Goal: Task Accomplishment & Management: Manage account settings

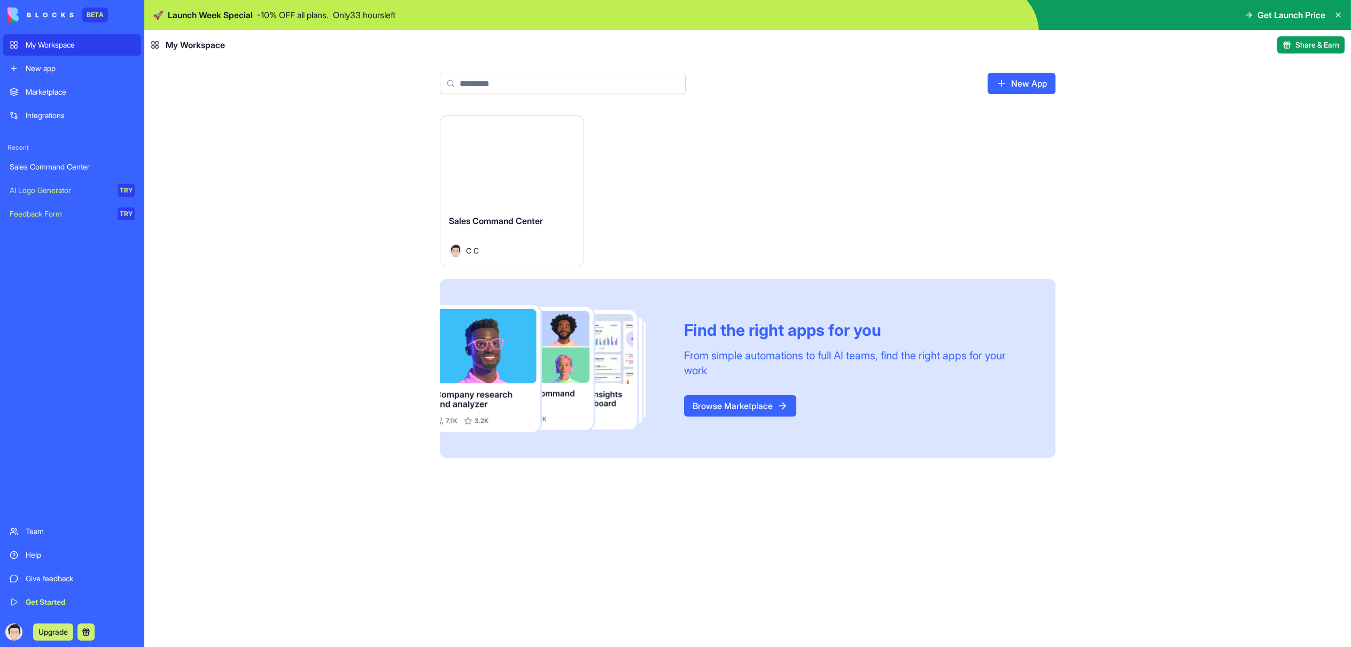
click at [494, 163] on button "Launch" at bounding box center [512, 160] width 80 height 21
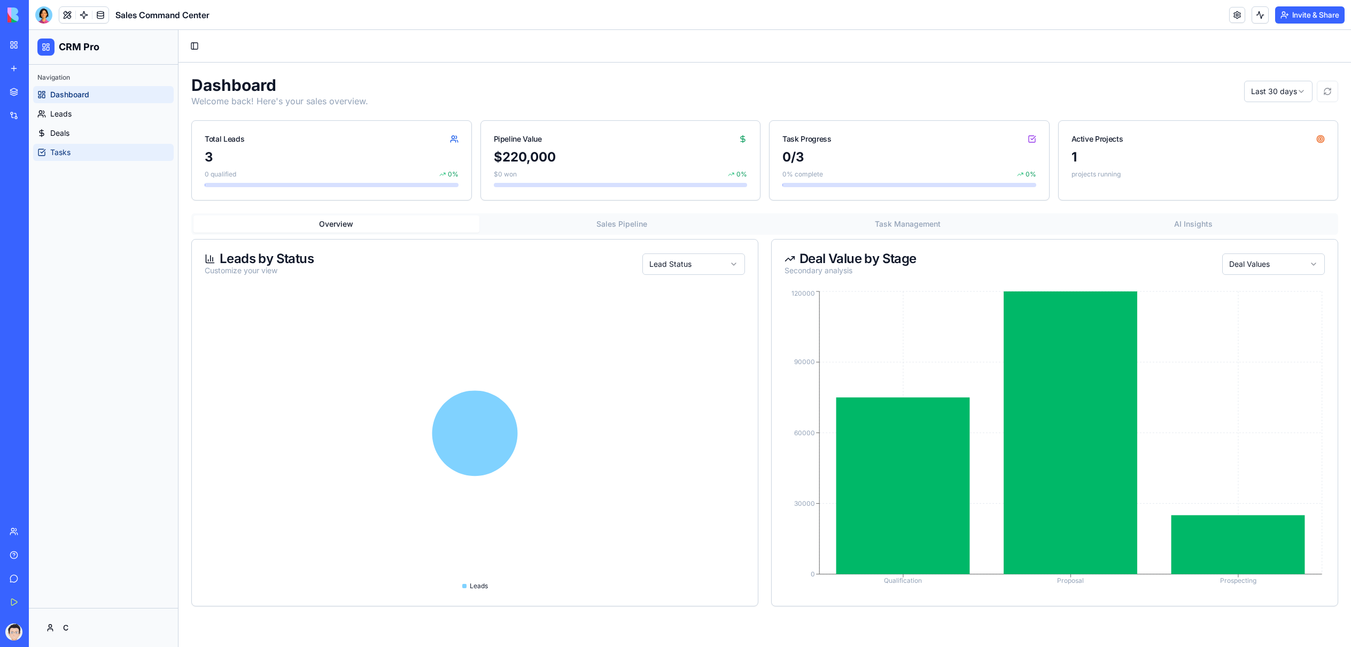
click at [64, 149] on span "Tasks" at bounding box center [60, 152] width 20 height 11
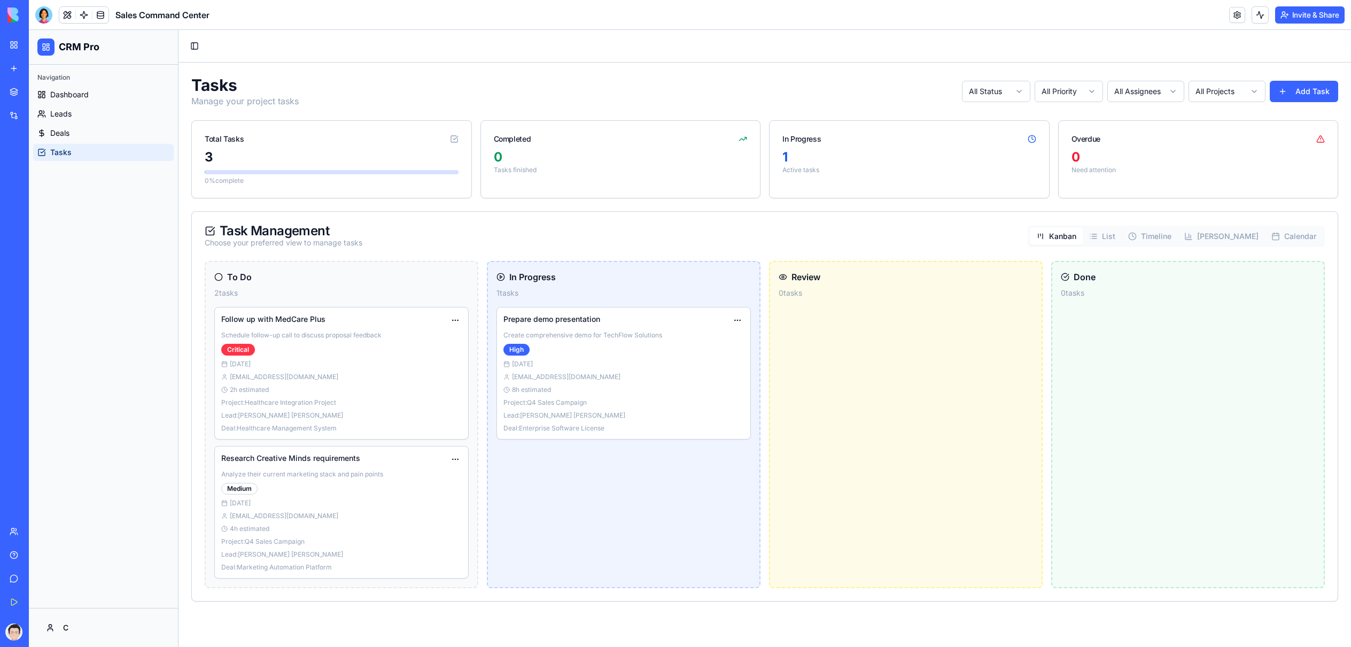
click at [1016, 91] on html "CRM Pro Navigation Dashboard Leads Deals Tasks C Toggle Sidebar Tasks Manage yo…" at bounding box center [690, 338] width 1322 height 617
click at [1013, 92] on html "CRM Pro Navigation Dashboard Leads Deals Tasks C Toggle Sidebar Tasks Manage yo…" at bounding box center [690, 338] width 1322 height 617
click at [1059, 85] on html "CRM Pro Navigation Dashboard Leads Deals Tasks C Toggle Sidebar Tasks Manage yo…" at bounding box center [690, 338] width 1322 height 617
click at [1059, 86] on html "CRM Pro Navigation Dashboard Leads Deals Tasks C Toggle Sidebar Tasks Manage yo…" at bounding box center [690, 338] width 1322 height 617
click at [1149, 94] on html "CRM Pro Navigation Dashboard Leads Deals Tasks C Toggle Sidebar Tasks Manage yo…" at bounding box center [690, 338] width 1322 height 617
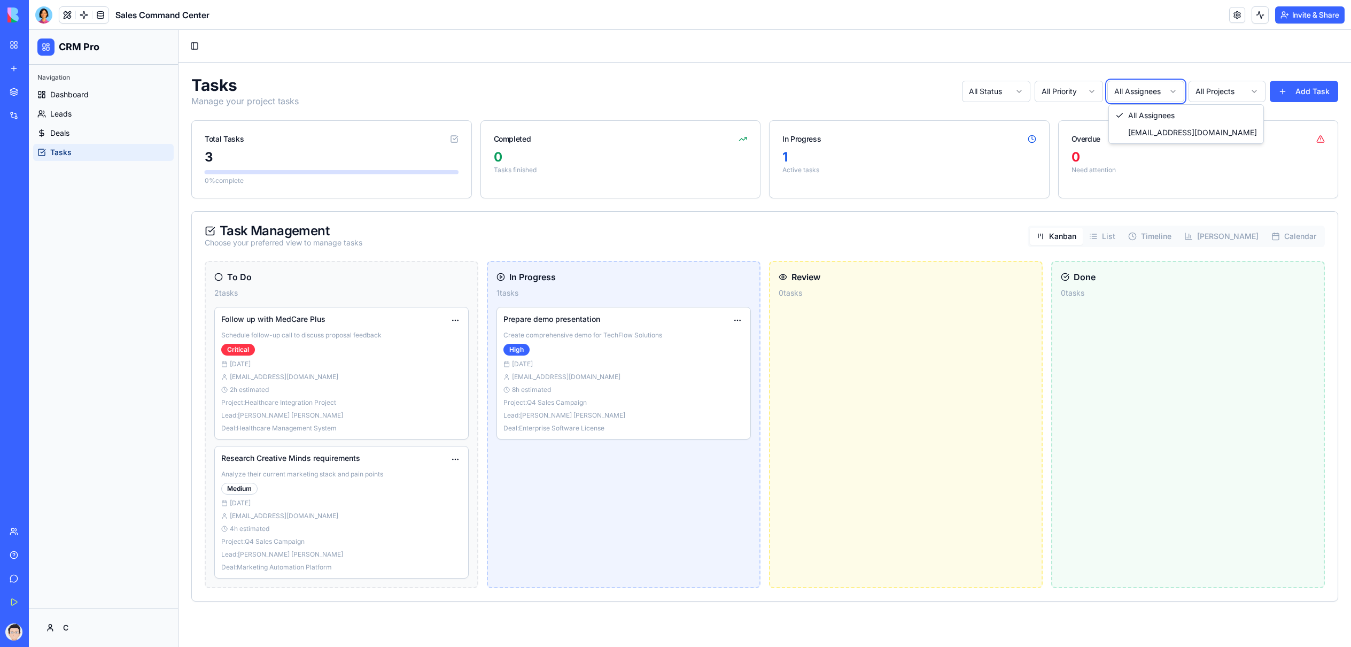
click at [1149, 94] on html "CRM Pro Navigation Dashboard Leads Deals Tasks C Toggle Sidebar Tasks Manage yo…" at bounding box center [690, 338] width 1322 height 617
click at [1206, 91] on html "CRM Pro Navigation Dashboard Leads Deals Tasks C Toggle Sidebar Tasks Manage yo…" at bounding box center [690, 338] width 1322 height 617
click at [1180, 50] on html "CRM Pro Navigation Dashboard Leads Deals Tasks C Toggle Sidebar Tasks Manage yo…" at bounding box center [690, 338] width 1322 height 617
click at [1172, 54] on div "Toggle Sidebar" at bounding box center [765, 46] width 1173 height 32
click at [1259, 17] on button at bounding box center [1260, 14] width 17 height 17
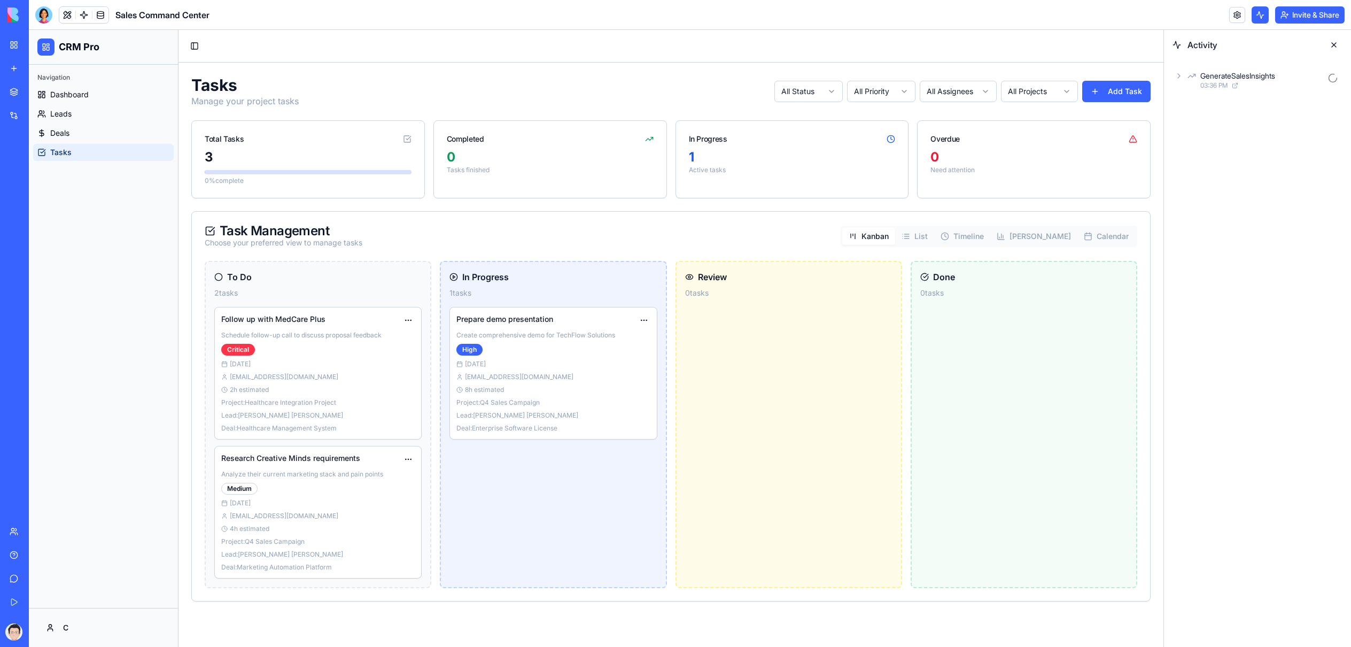
click at [1259, 17] on button at bounding box center [1260, 14] width 17 height 17
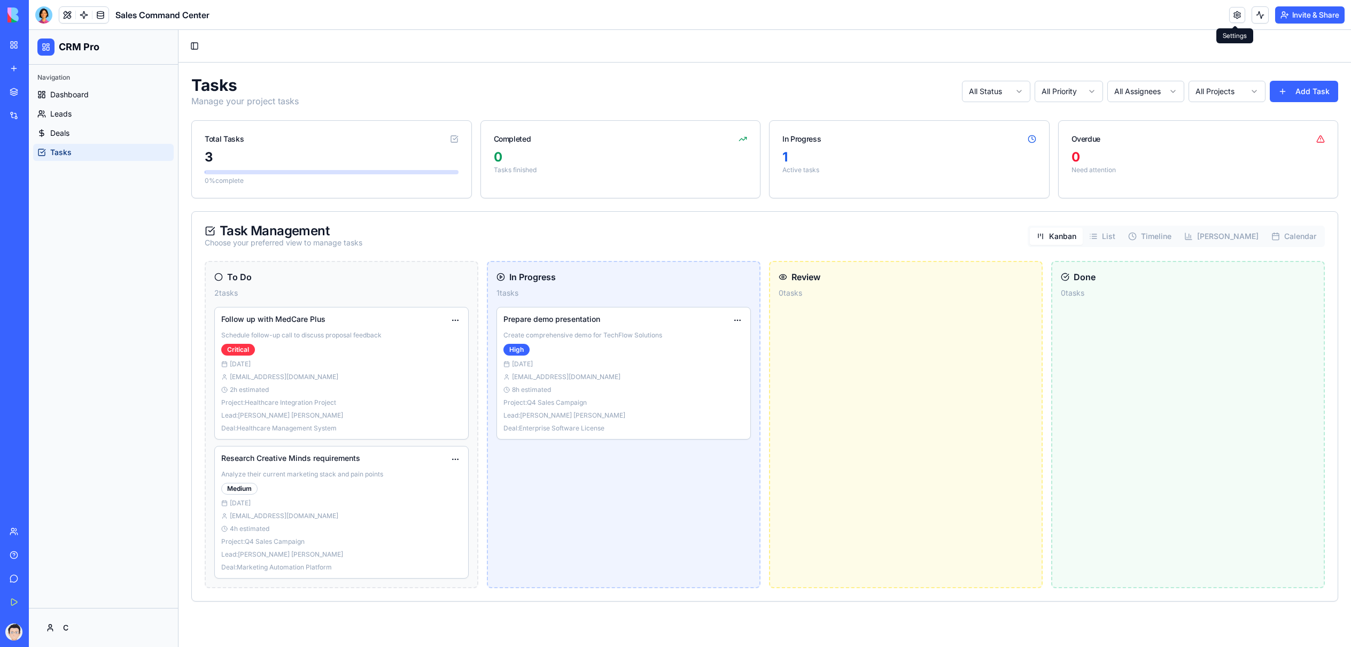
click at [1237, 16] on link at bounding box center [1237, 15] width 16 height 16
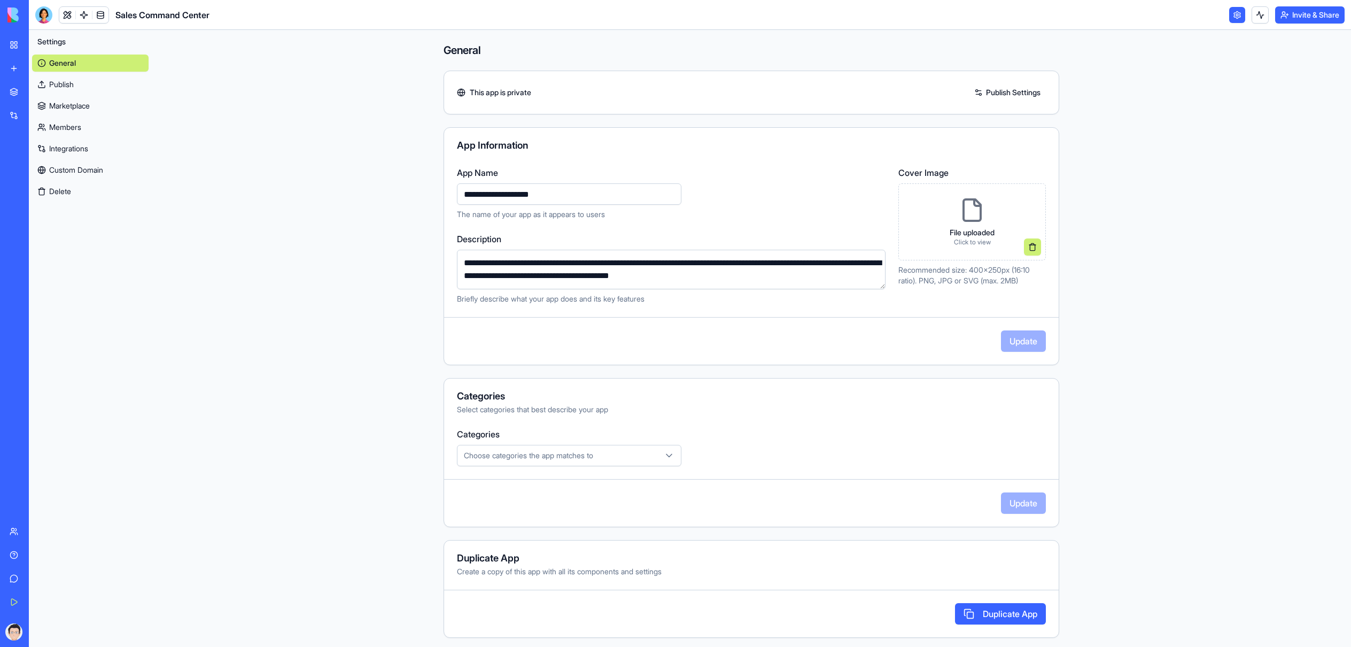
click at [575, 446] on button "Choose categories the app matches to" at bounding box center [569, 455] width 225 height 21
click at [1128, 179] on html "**********" at bounding box center [675, 323] width 1351 height 647
drag, startPoint x: 1235, startPoint y: 12, endPoint x: 1228, endPoint y: 14, distance: 6.9
click at [1235, 12] on link at bounding box center [1237, 15] width 16 height 16
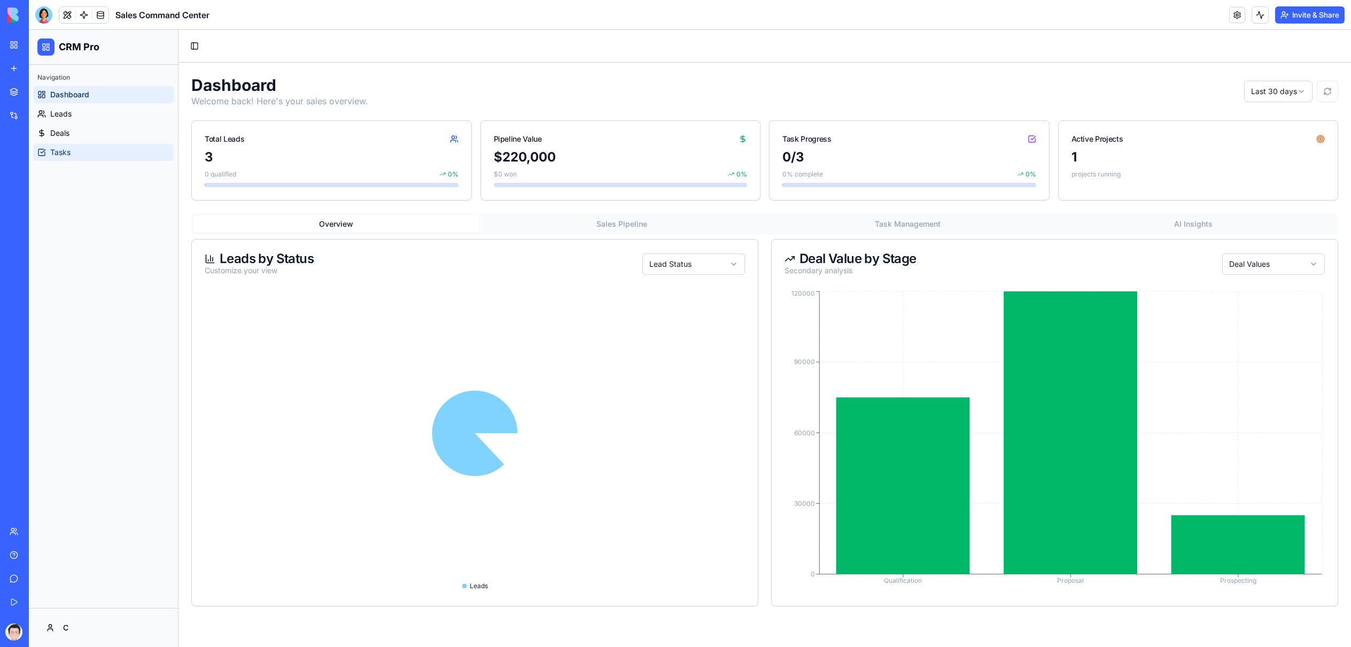
click at [83, 154] on link "Tasks" at bounding box center [103, 152] width 141 height 17
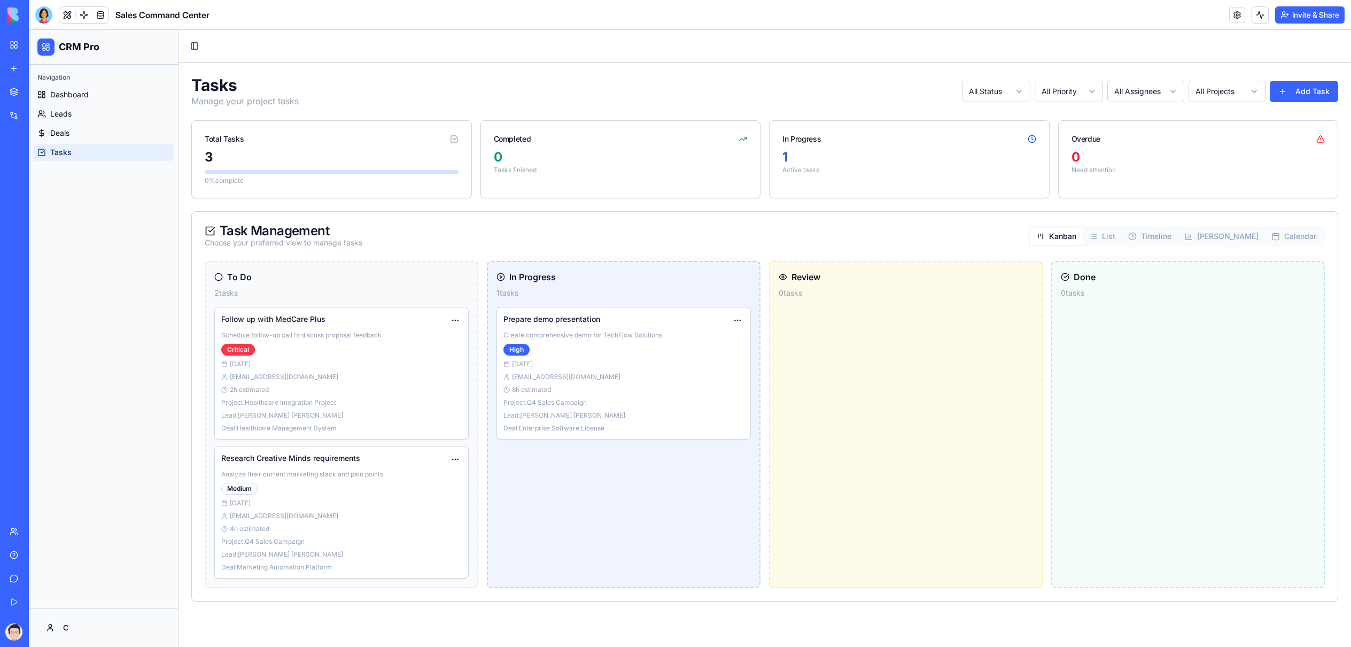
click at [1122, 231] on button "List" at bounding box center [1102, 236] width 39 height 17
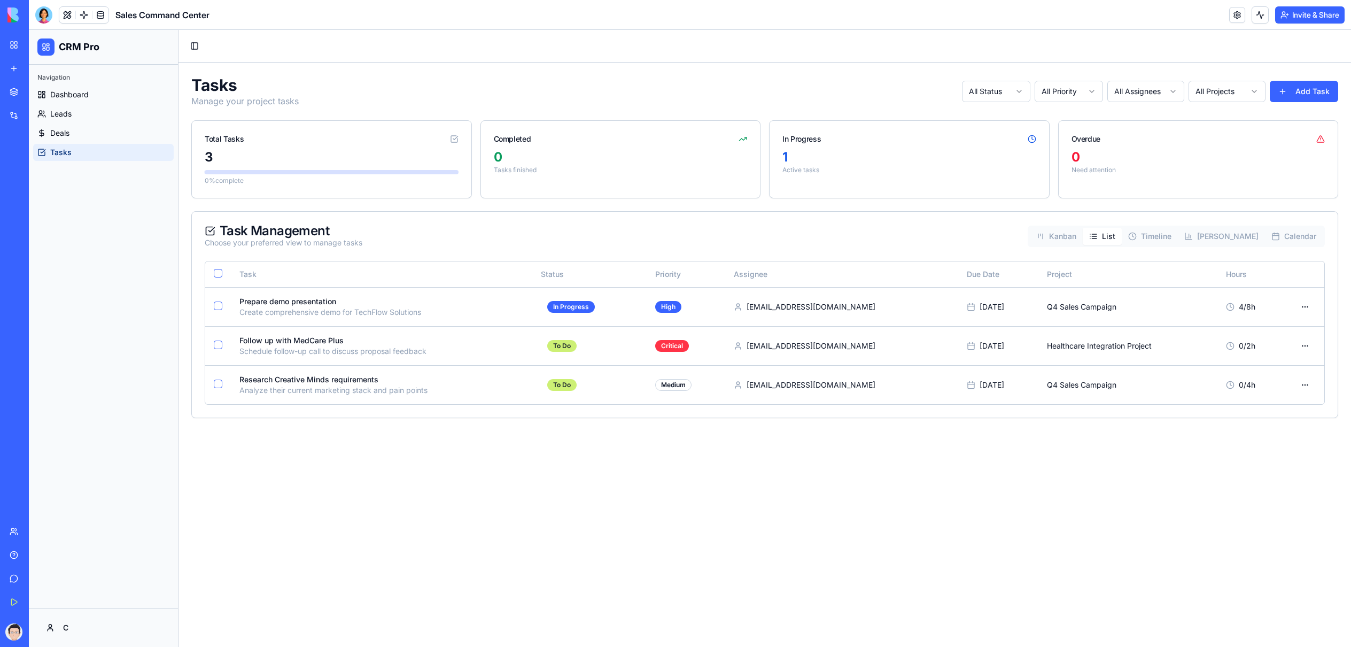
click at [1137, 233] on icon "button" at bounding box center [1132, 236] width 9 height 9
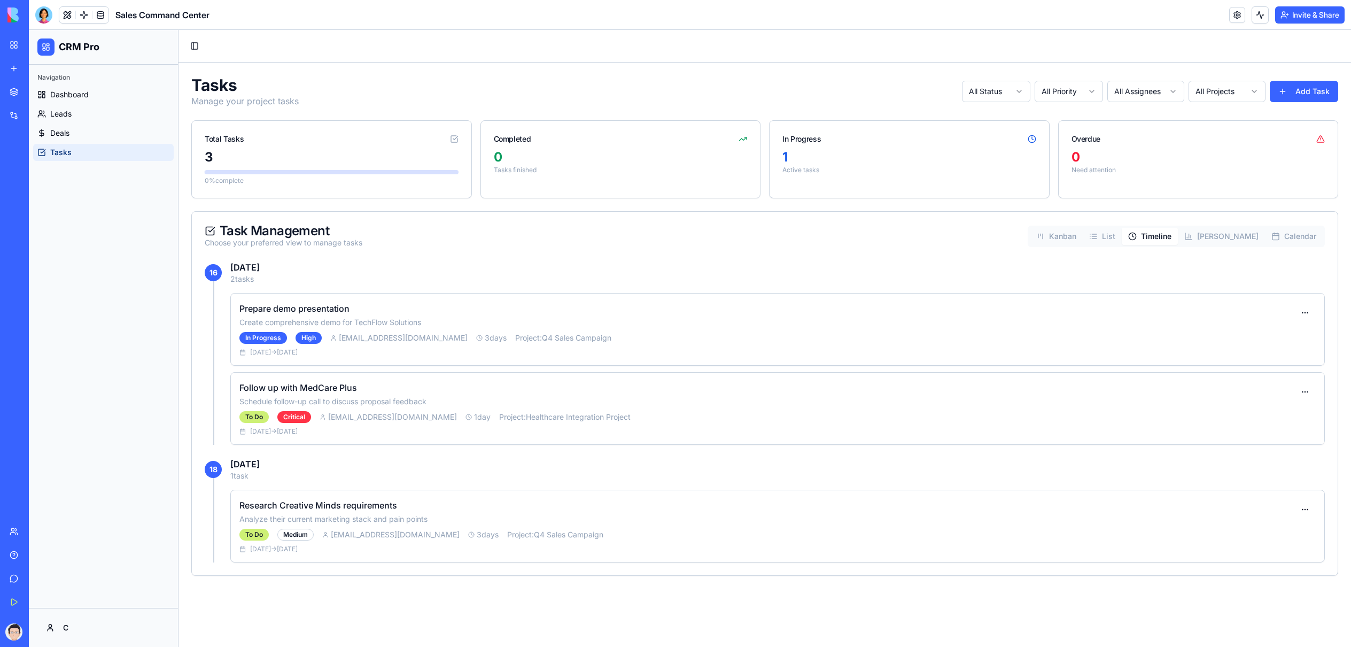
click at [1237, 231] on button "[PERSON_NAME]" at bounding box center [1221, 236] width 87 height 17
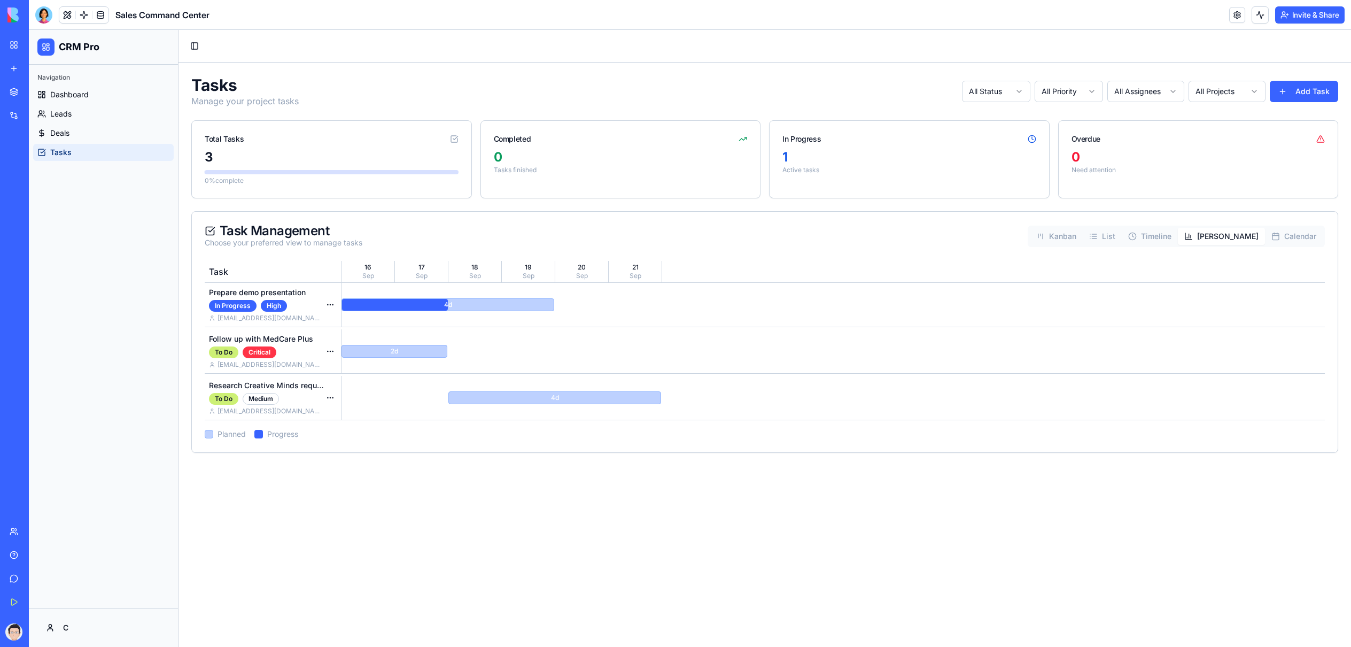
click at [1297, 239] on button "Calendar" at bounding box center [1294, 236] width 58 height 17
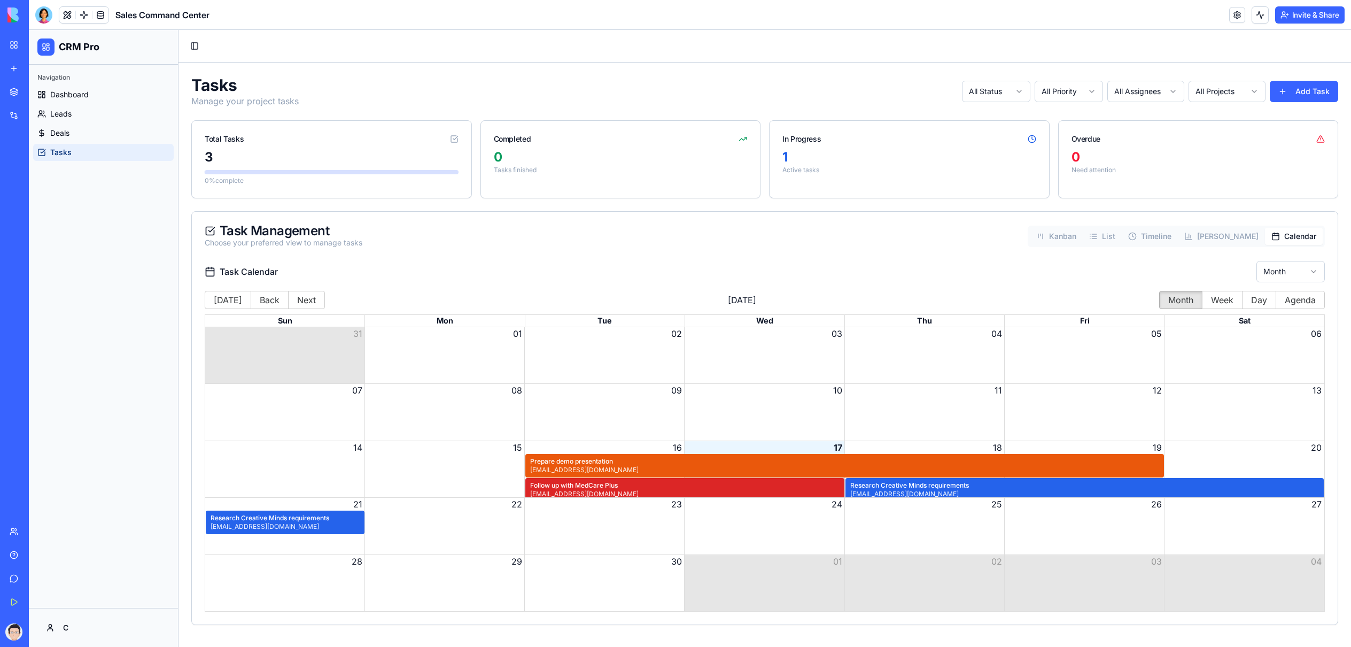
click at [1083, 239] on button "Kanban" at bounding box center [1056, 236] width 53 height 17
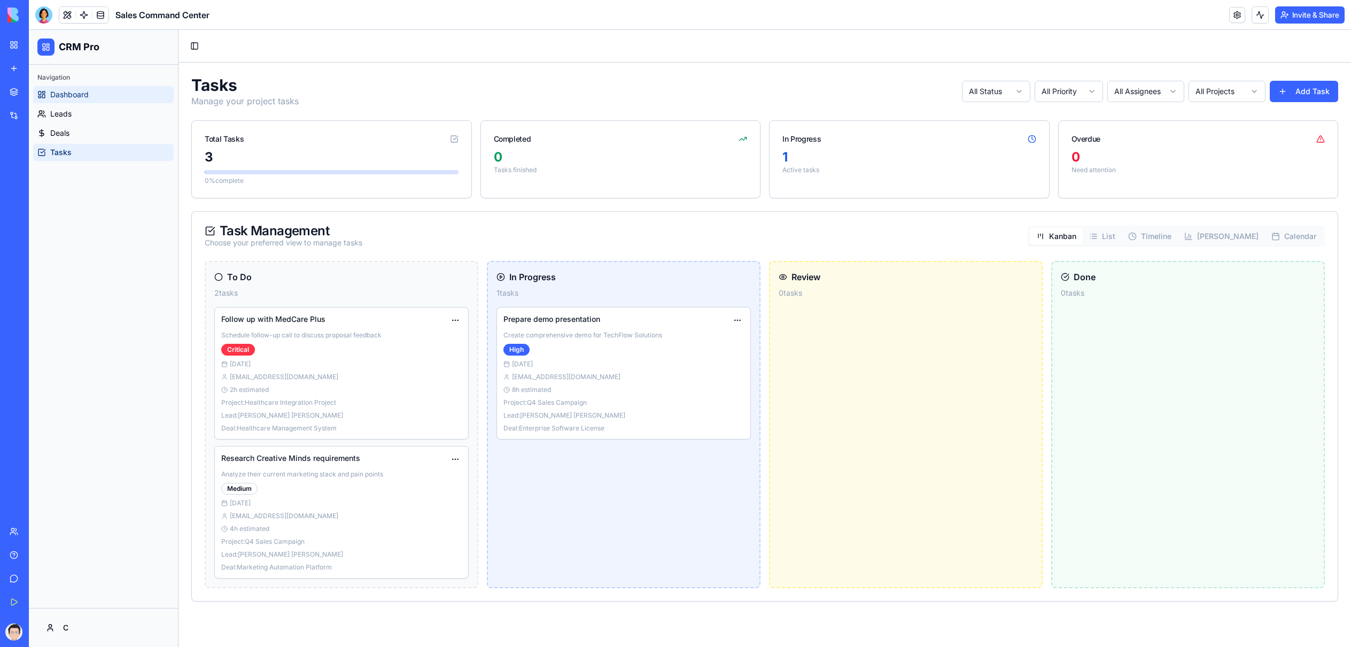
click at [88, 89] on span "Dashboard" at bounding box center [69, 94] width 38 height 11
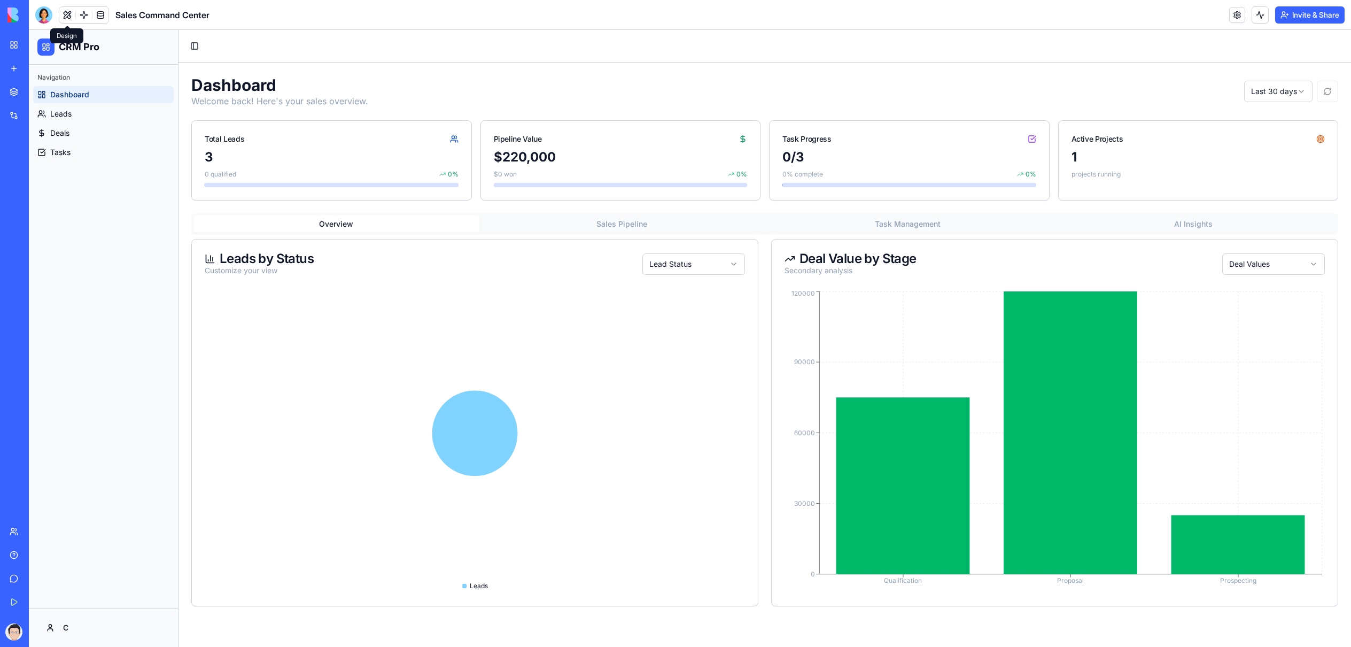
click at [68, 17] on button at bounding box center [67, 15] width 16 height 16
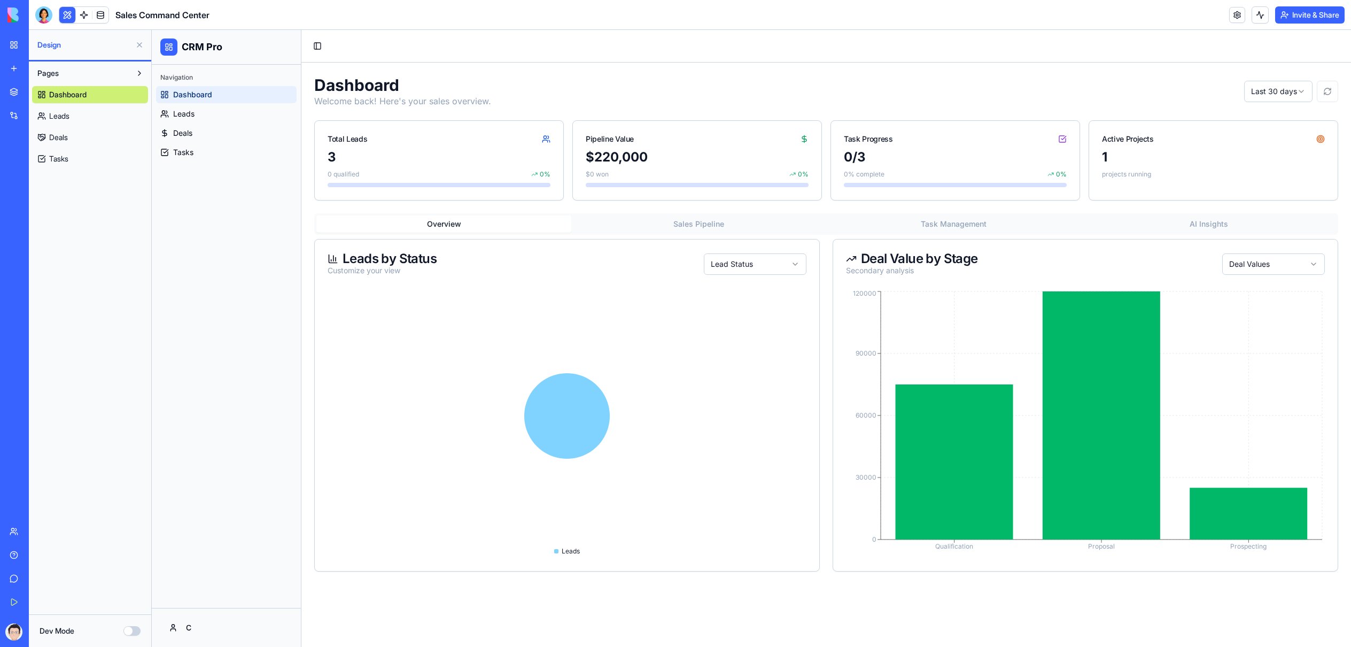
drag, startPoint x: 122, startPoint y: 104, endPoint x: 114, endPoint y: 104, distance: 8.0
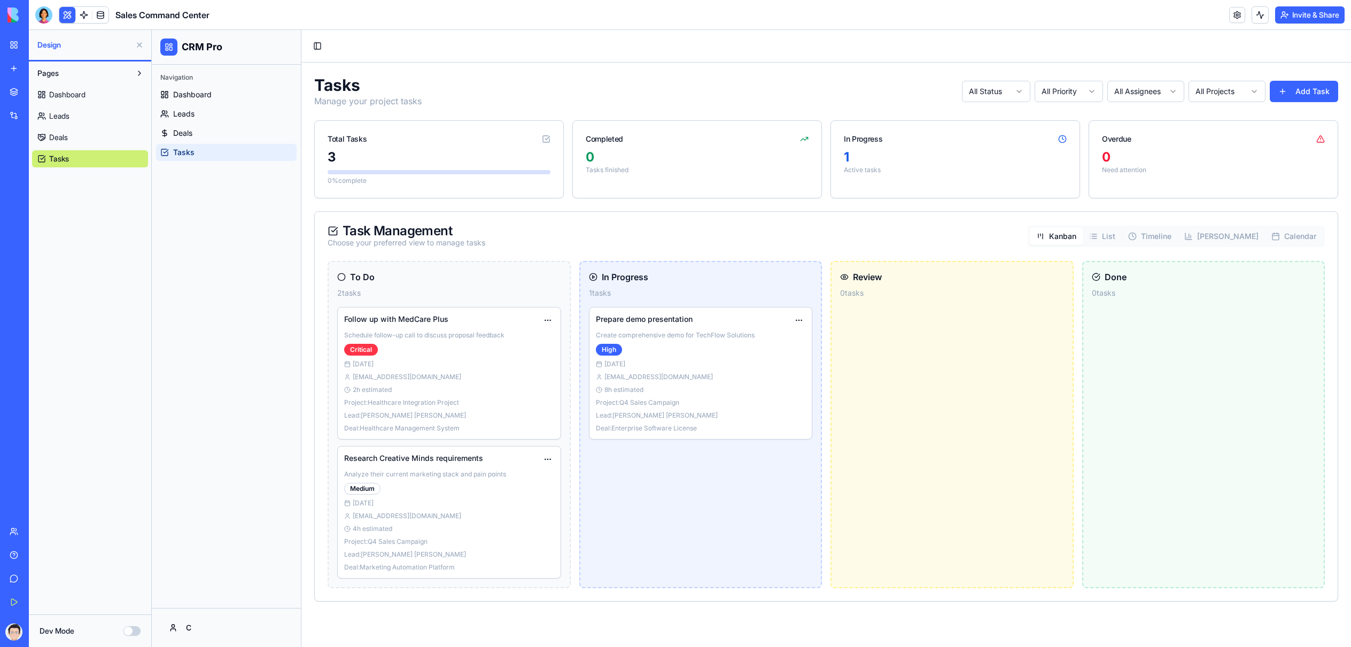
click at [40, 44] on div "My Workspace" at bounding box center [33, 45] width 14 height 11
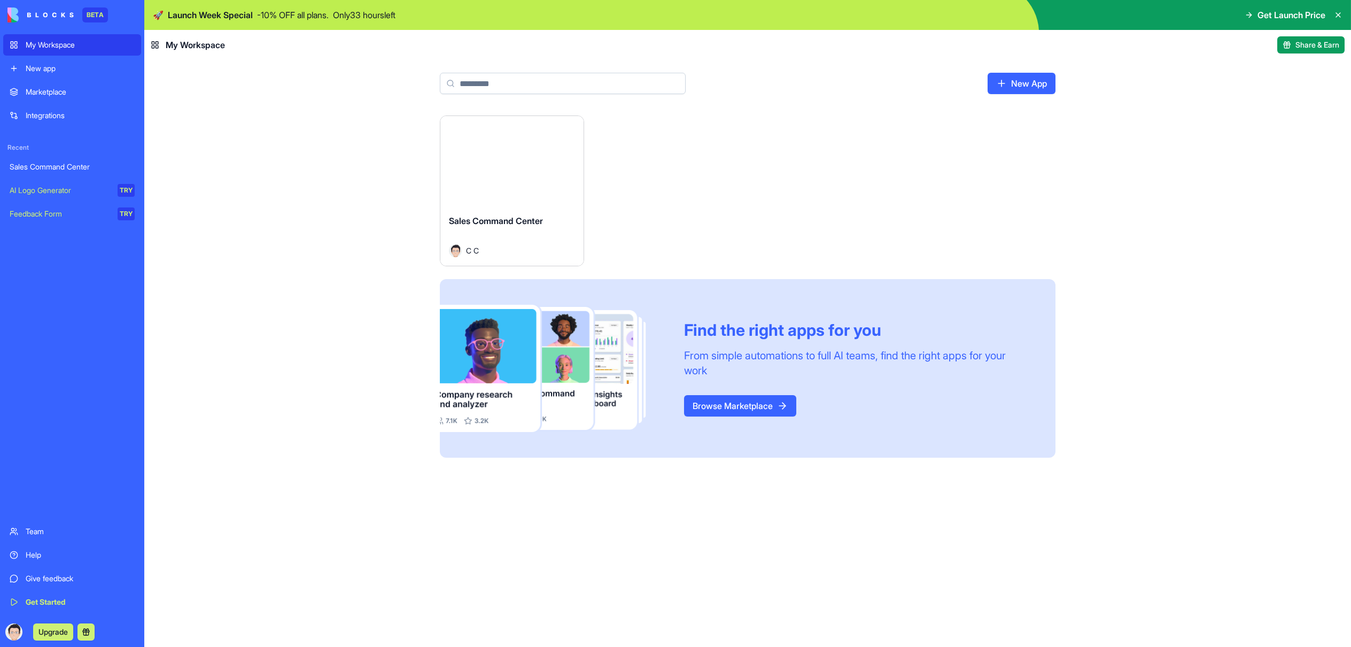
click at [568, 127] on html "BETA My Workspace New app Marketplace Integrations Recent Sales Command Center …" at bounding box center [675, 323] width 1351 height 647
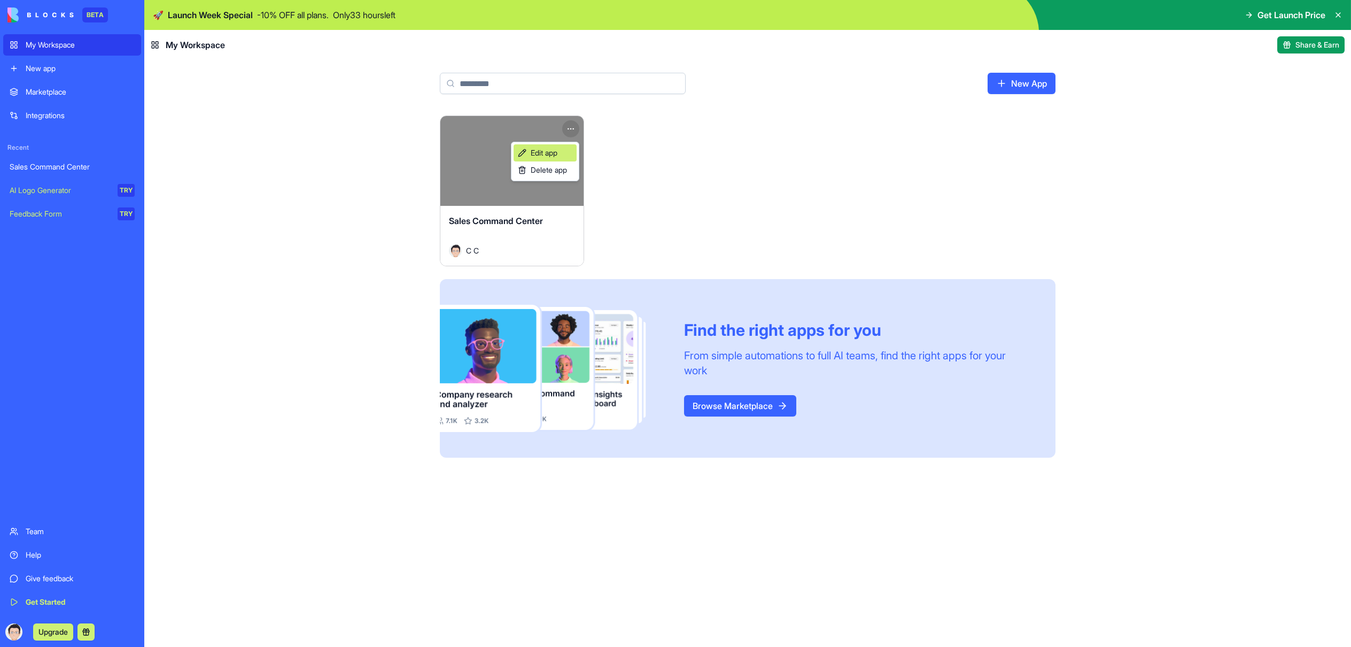
click at [560, 148] on link "Edit app" at bounding box center [545, 152] width 63 height 17
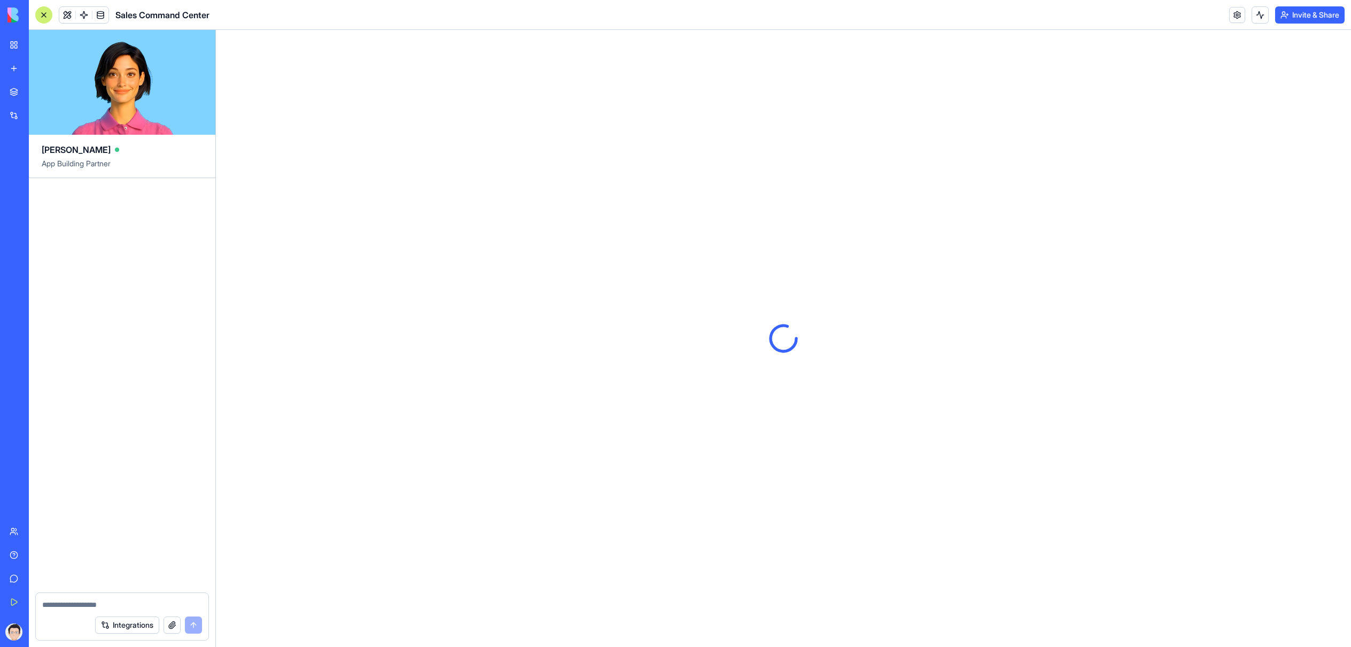
scroll to position [460, 0]
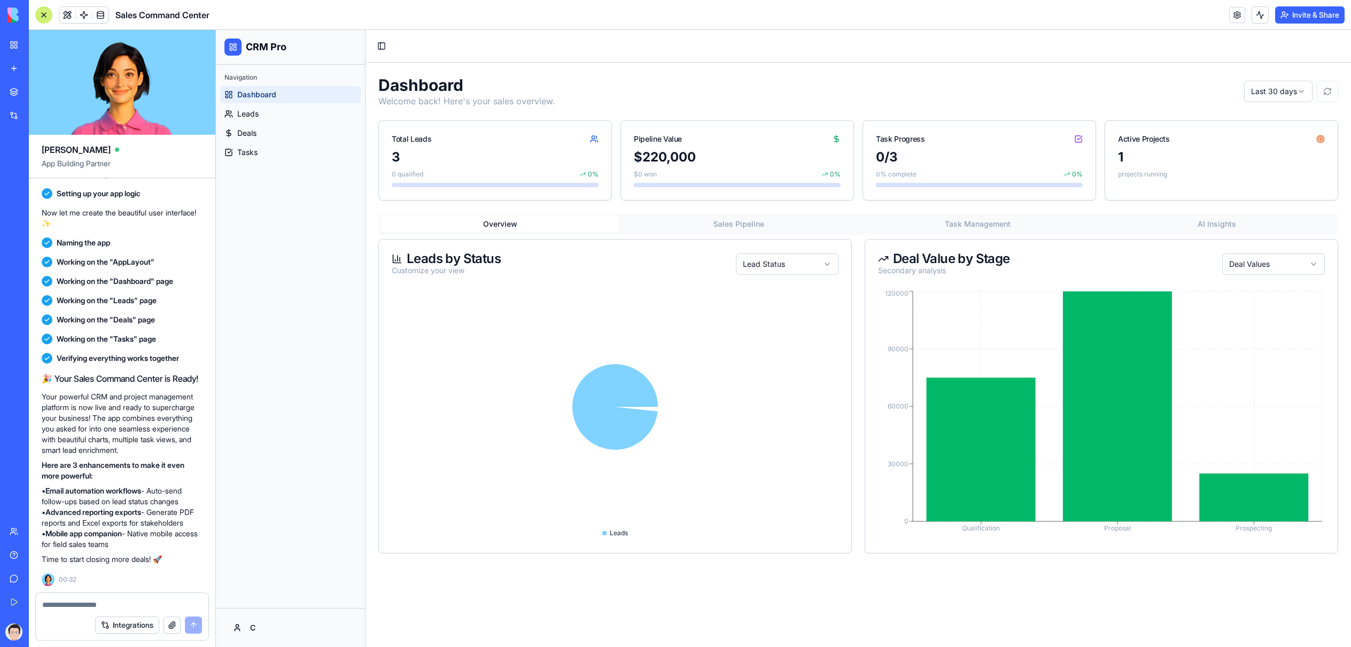
click at [111, 597] on div at bounding box center [122, 601] width 173 height 17
click at [105, 601] on textarea at bounding box center [122, 604] width 160 height 11
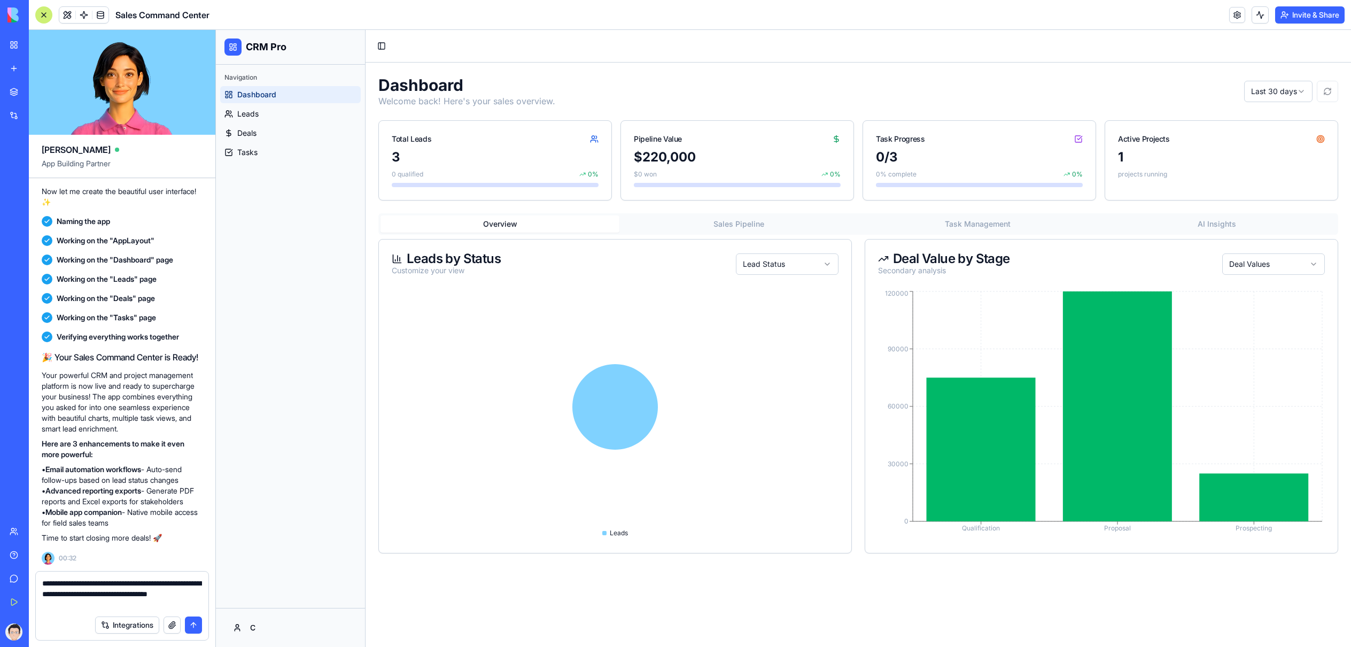
type textarea "**********"
click at [199, 625] on button "submit" at bounding box center [193, 624] width 17 height 17
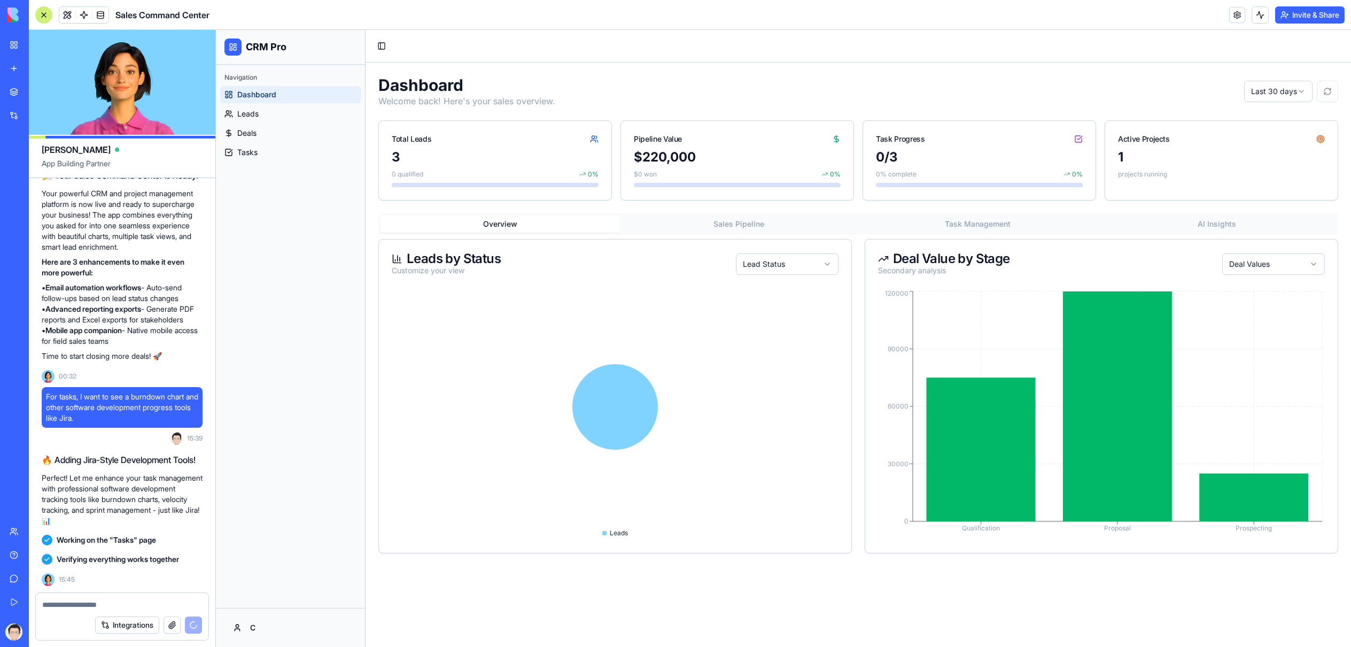
scroll to position [1059, 0]
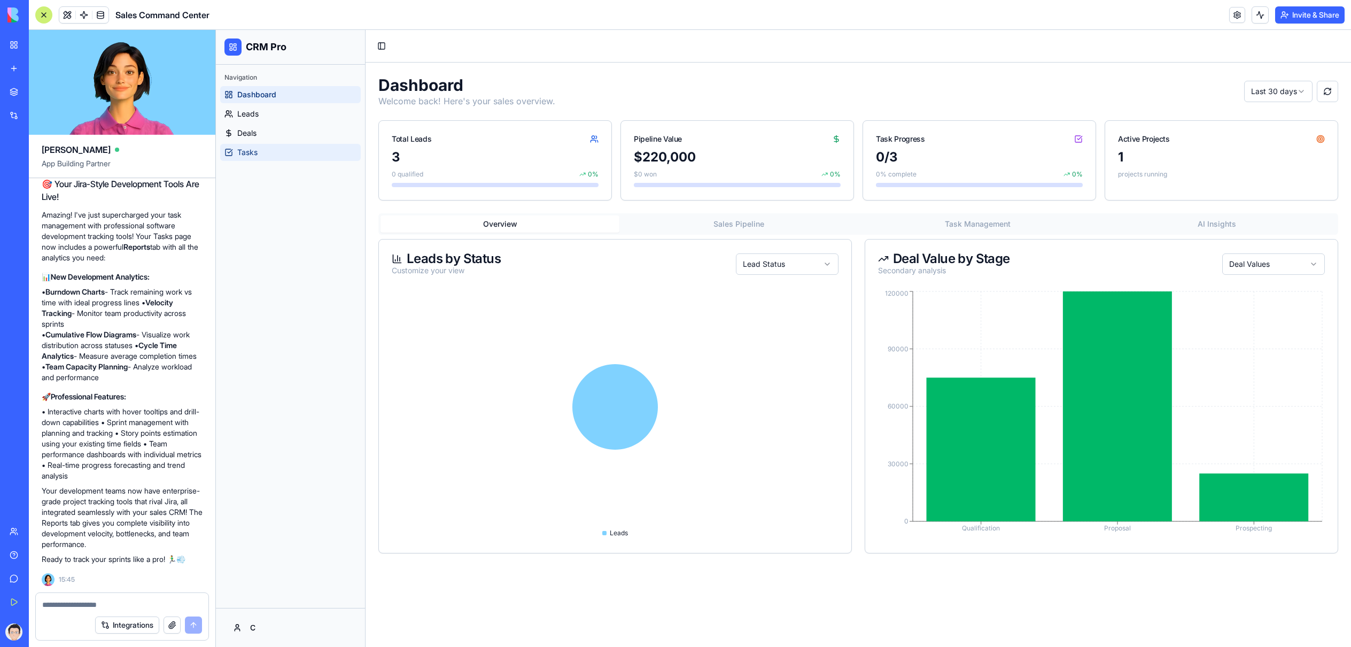
click at [259, 153] on link "Tasks" at bounding box center [290, 152] width 141 height 17
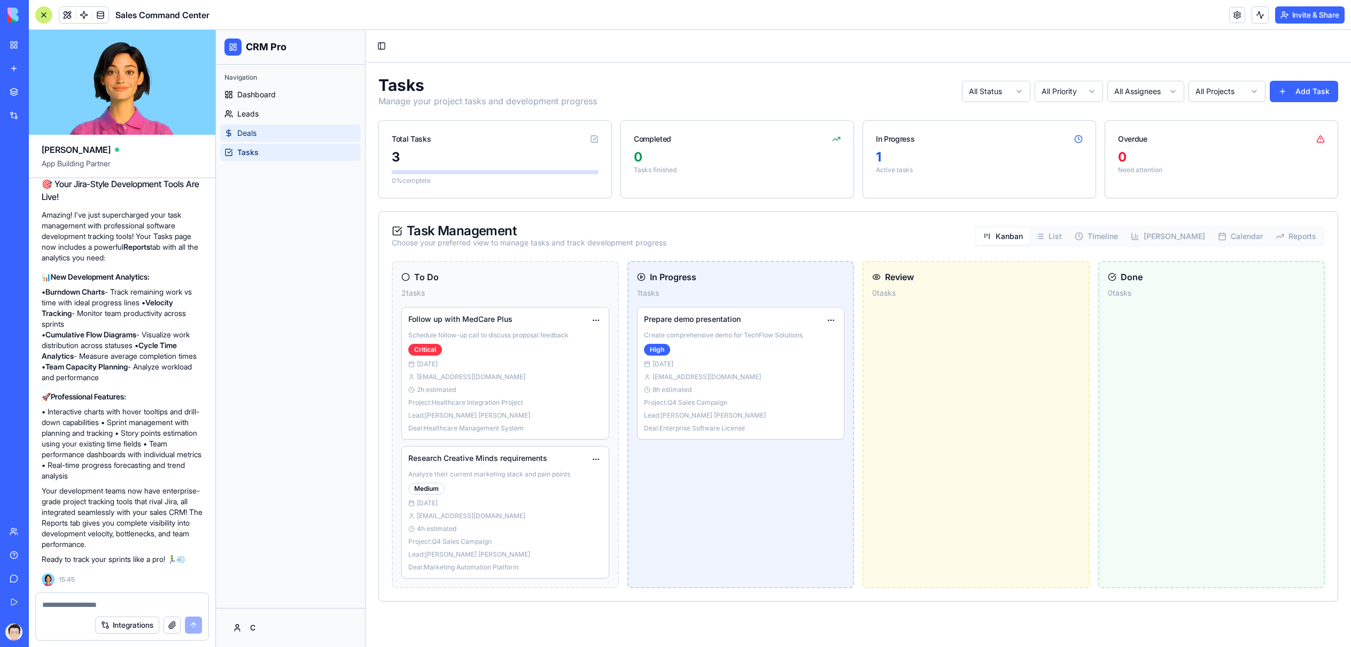
click at [236, 130] on link "Deals" at bounding box center [290, 133] width 141 height 17
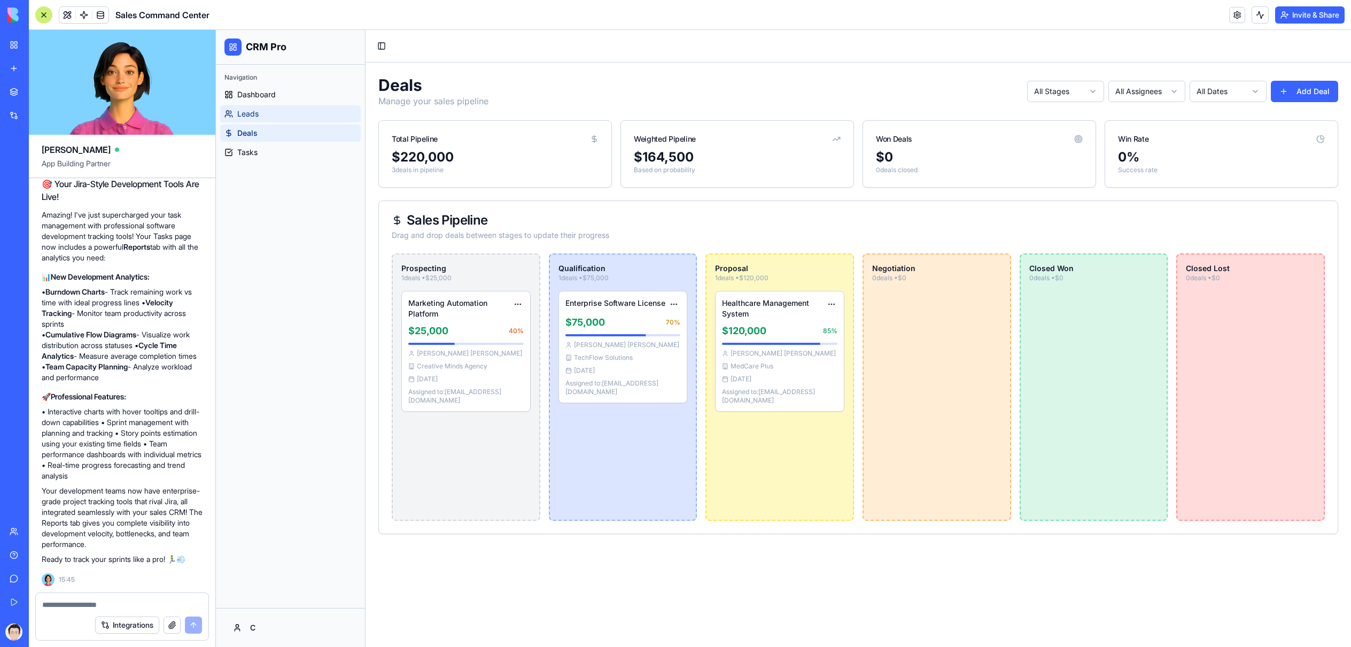
click at [246, 115] on span "Leads" at bounding box center [247, 114] width 21 height 11
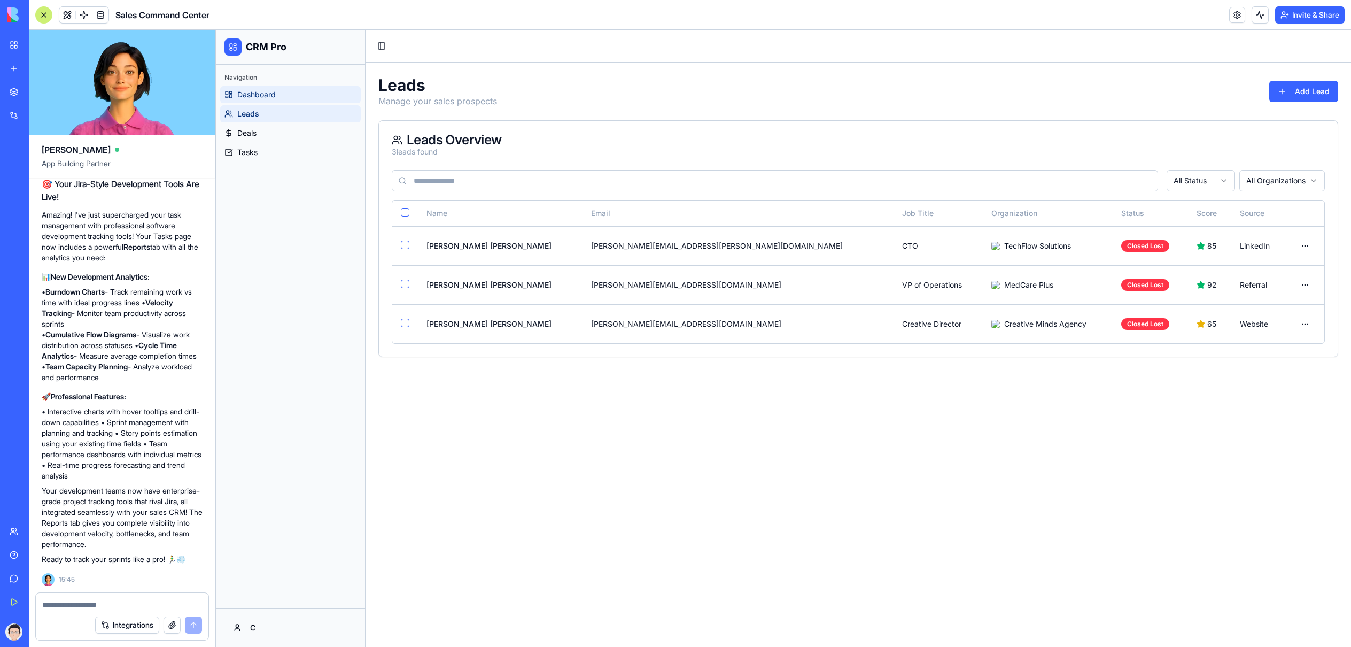
click at [250, 95] on span "Dashboard" at bounding box center [256, 94] width 38 height 11
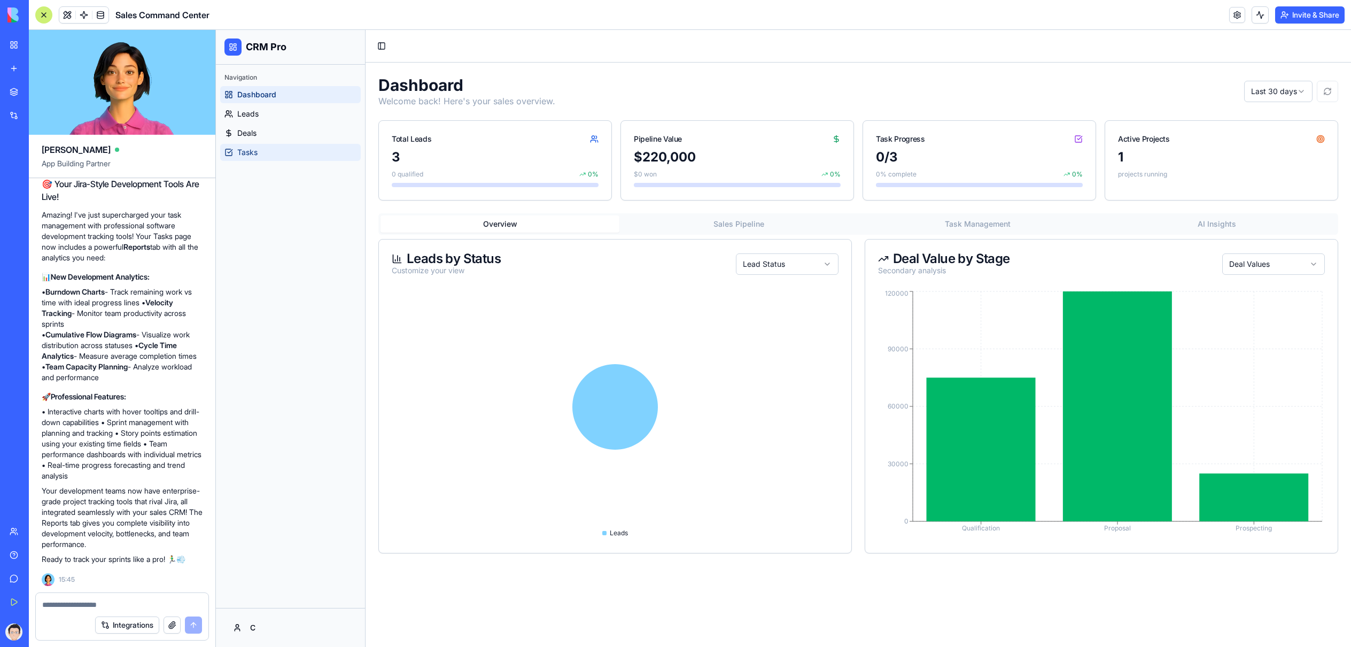
click at [244, 150] on span "Tasks" at bounding box center [247, 152] width 20 height 11
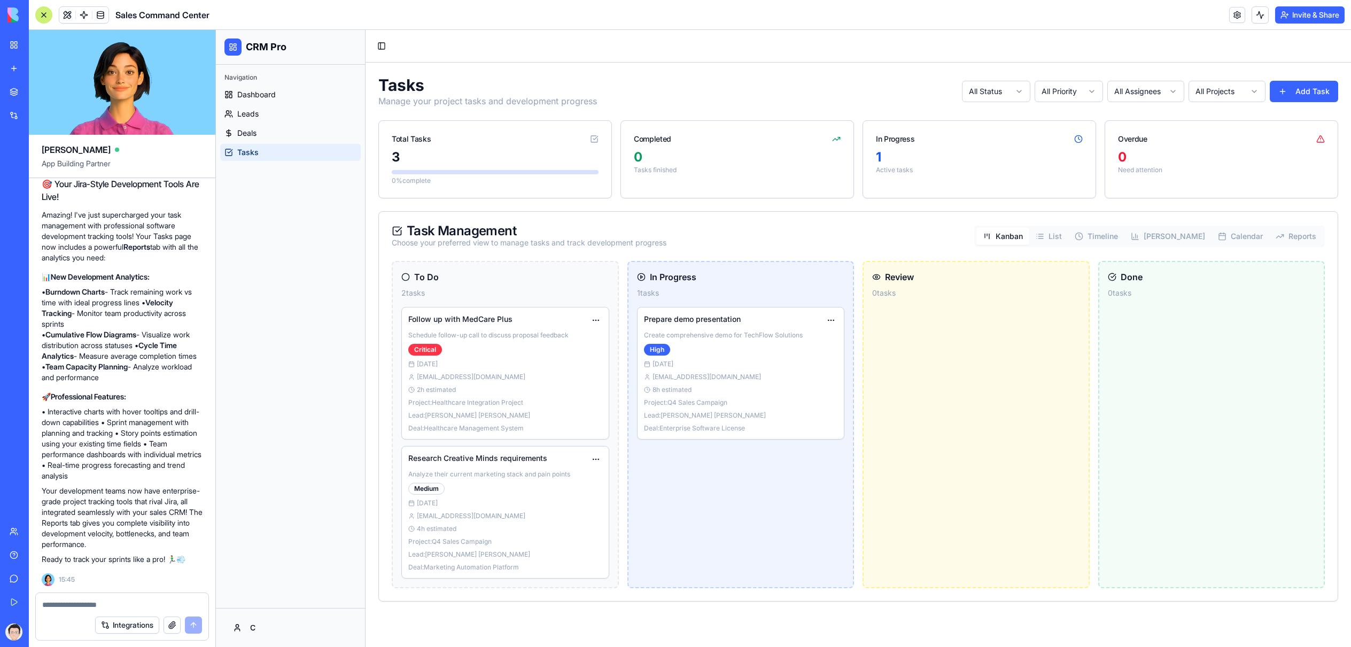
click at [13, 44] on link "My Workspace" at bounding box center [24, 44] width 43 height 21
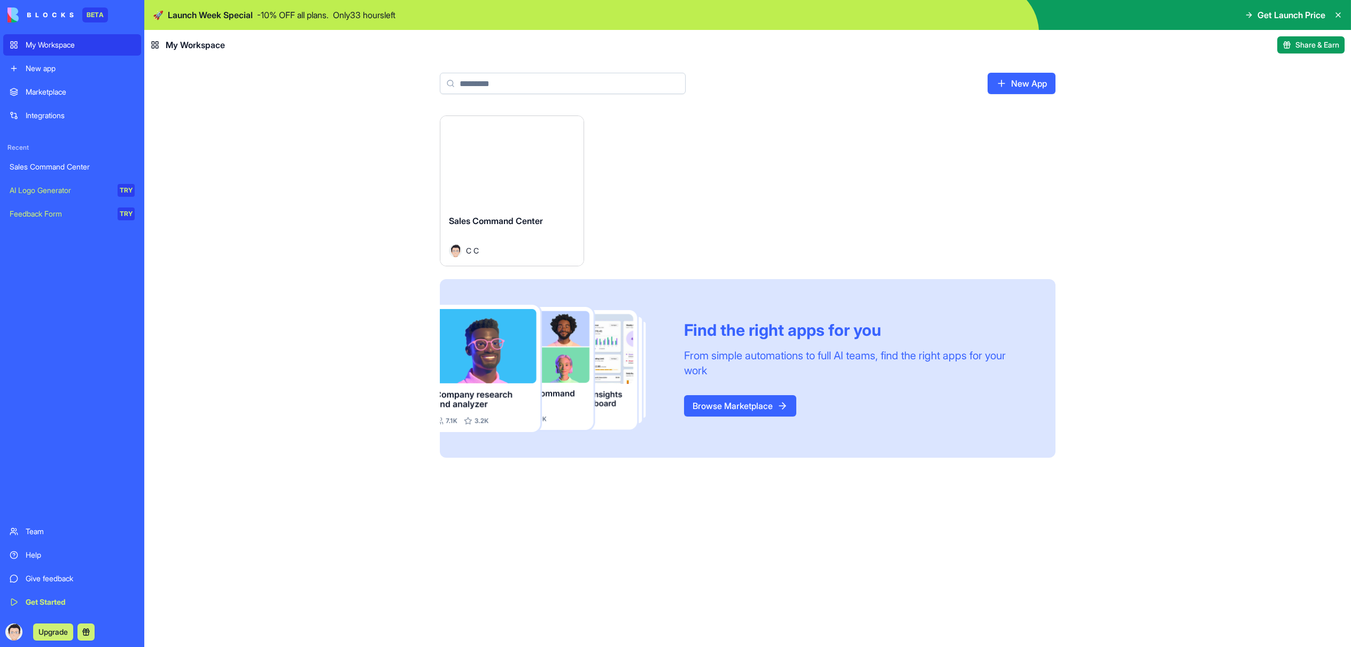
click at [499, 158] on button "Launch" at bounding box center [512, 160] width 80 height 21
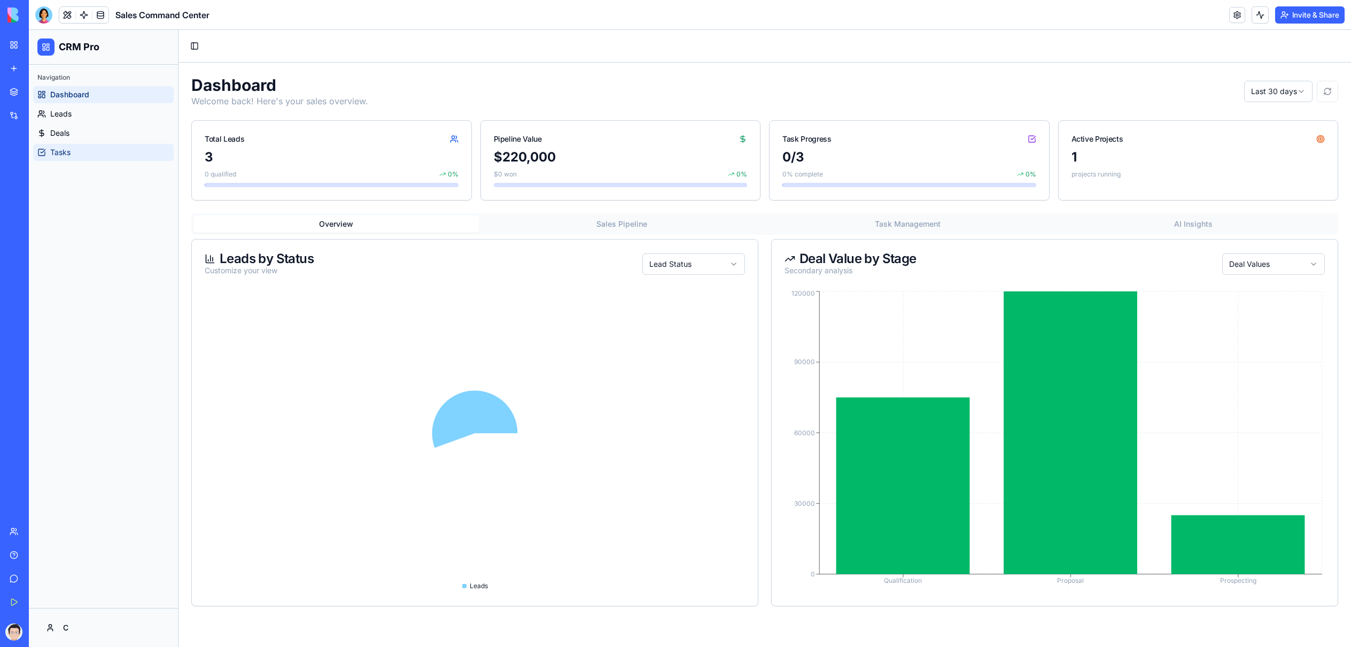
click at [116, 156] on link "Tasks" at bounding box center [103, 152] width 141 height 17
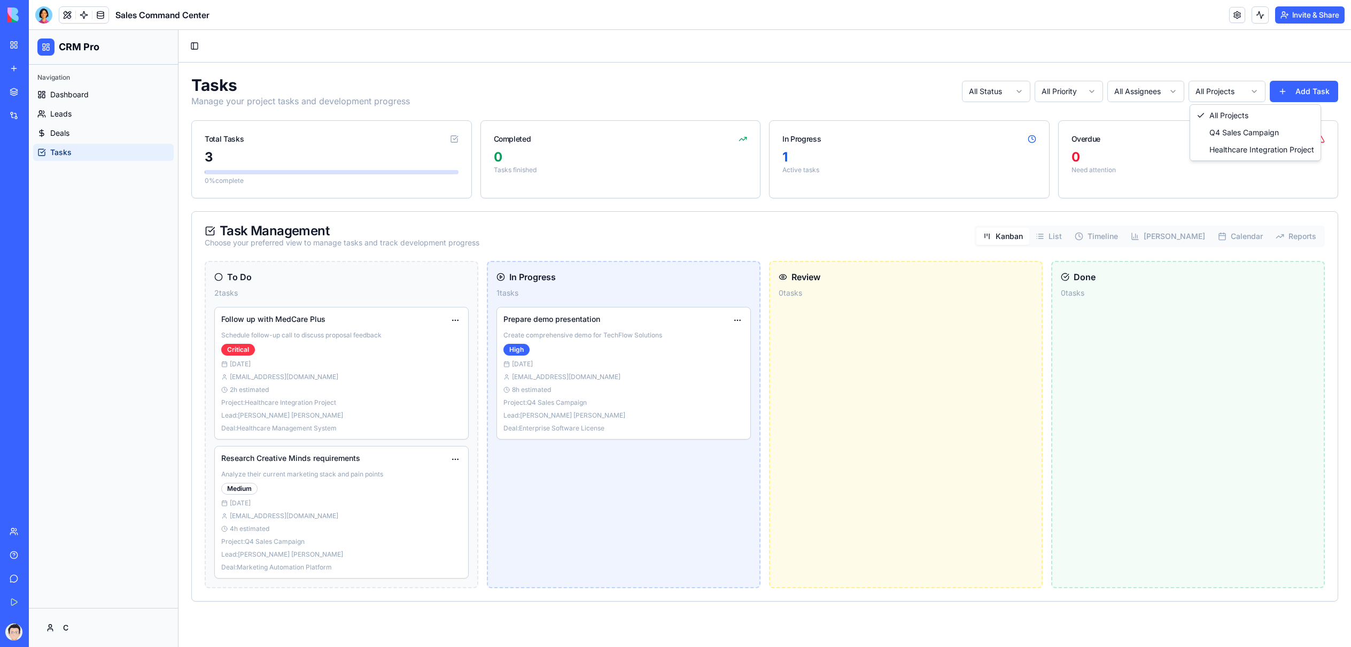
click at [1224, 86] on html "CRM Pro Navigation Dashboard Leads Deals Tasks C Toggle Sidebar Tasks Manage yo…" at bounding box center [690, 338] width 1322 height 617
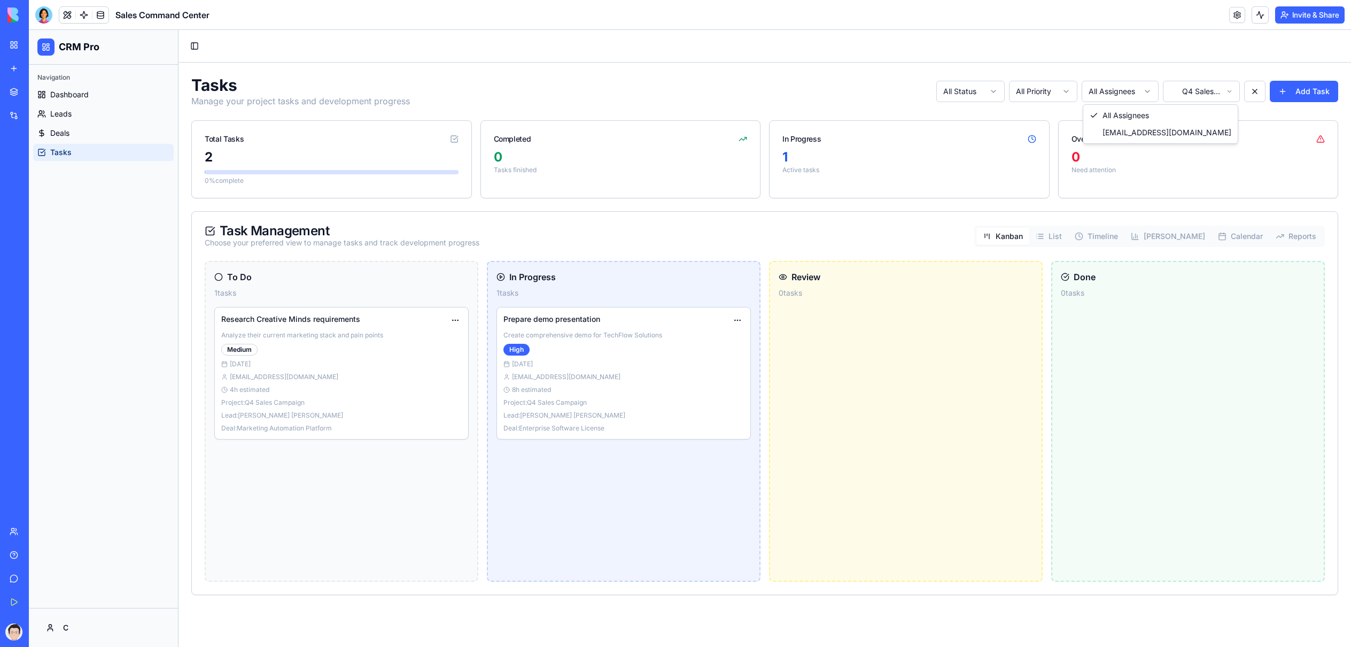
click at [1140, 88] on html "CRM Pro Navigation Dashboard Leads Deals Tasks C Toggle Sidebar Tasks Manage yo…" at bounding box center [690, 338] width 1322 height 617
drag, startPoint x: 1140, startPoint y: 88, endPoint x: 1227, endPoint y: 92, distance: 87.2
click at [1141, 88] on html "CRM Pro Navigation Dashboard Leads Deals Tasks C Toggle Sidebar Tasks Manage yo…" at bounding box center [690, 338] width 1322 height 617
click at [1286, 95] on button "Add Task" at bounding box center [1304, 91] width 68 height 21
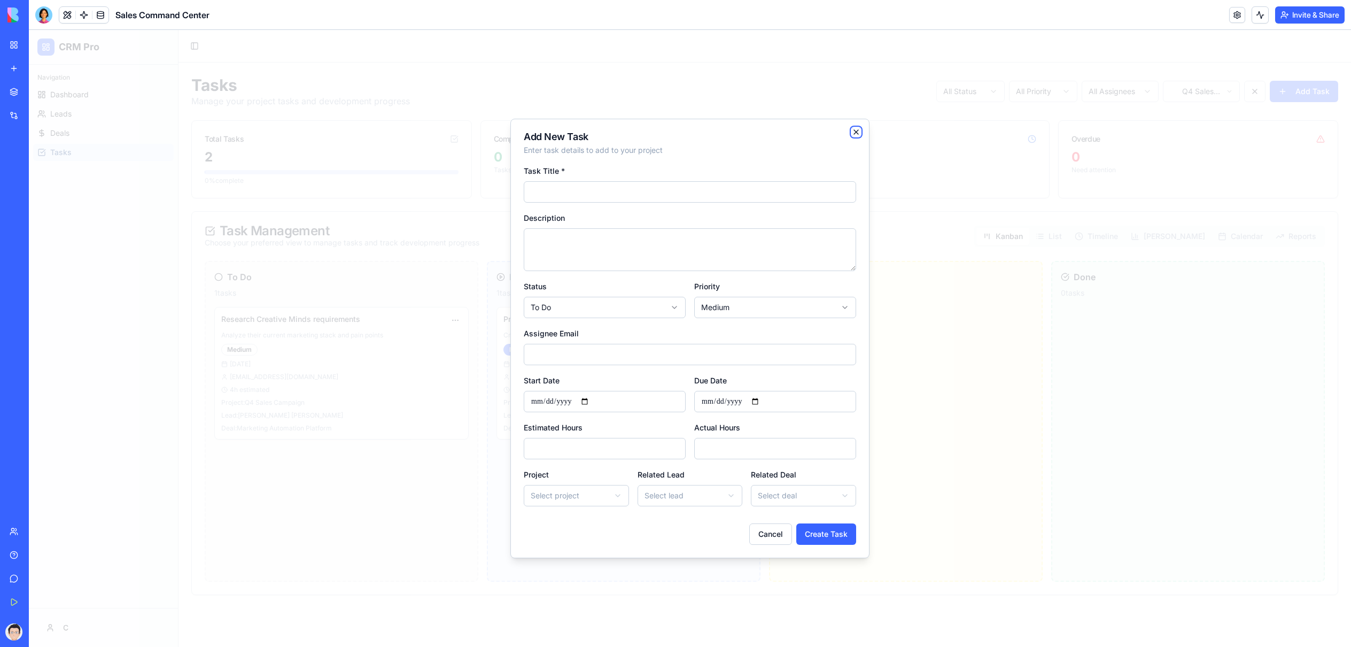
click at [857, 133] on icon "button" at bounding box center [856, 132] width 9 height 9
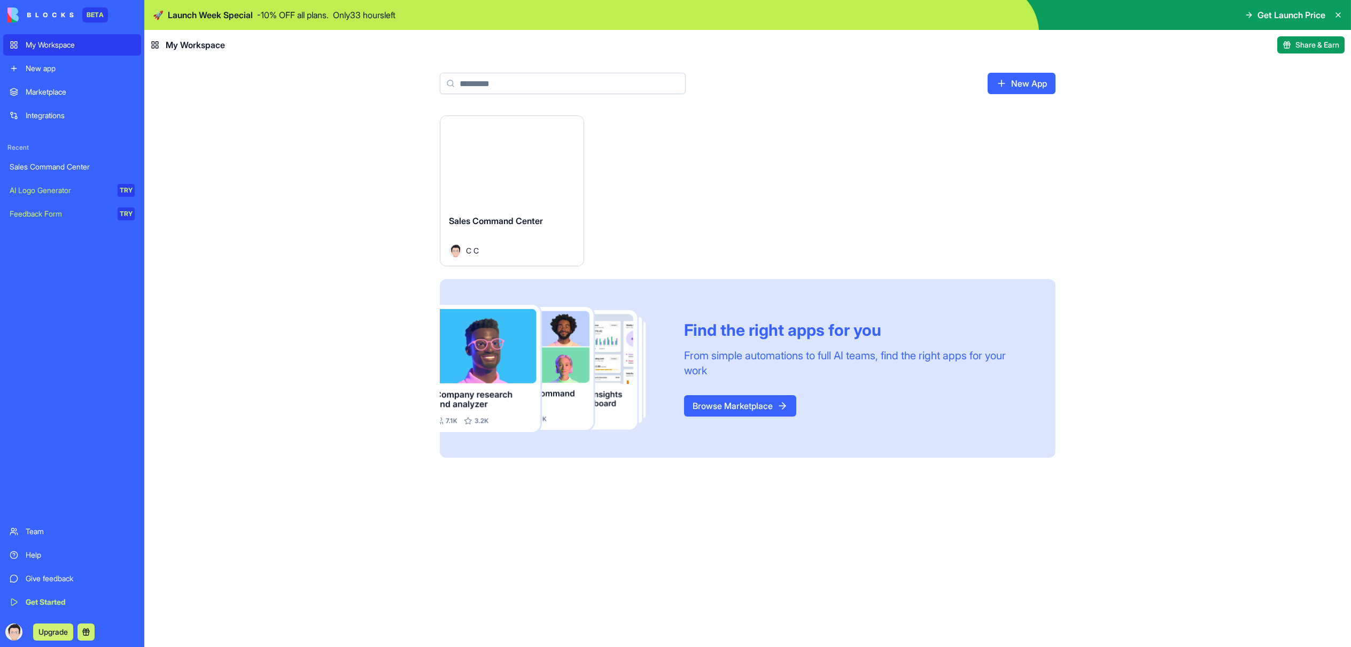
click at [571, 127] on html "BETA My Workspace New app Marketplace Integrations Recent Sales Command Center …" at bounding box center [675, 323] width 1351 height 647
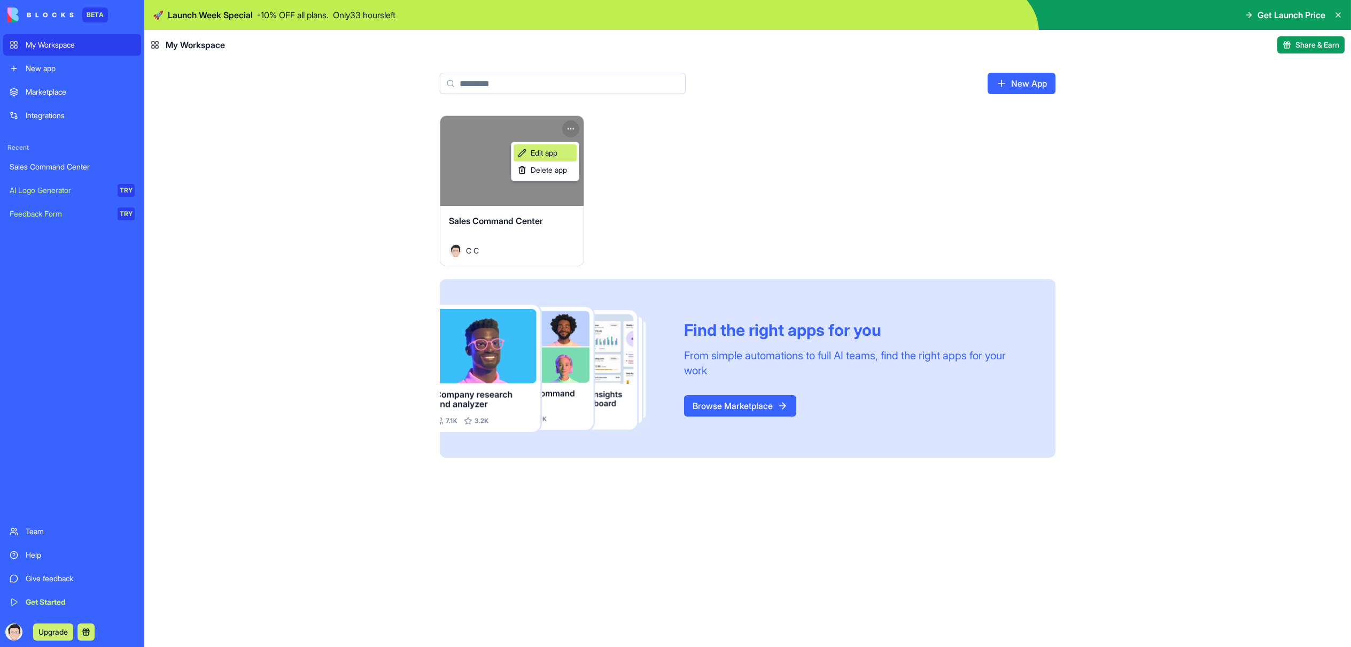
click at [555, 149] on span "Edit app" at bounding box center [544, 153] width 27 height 11
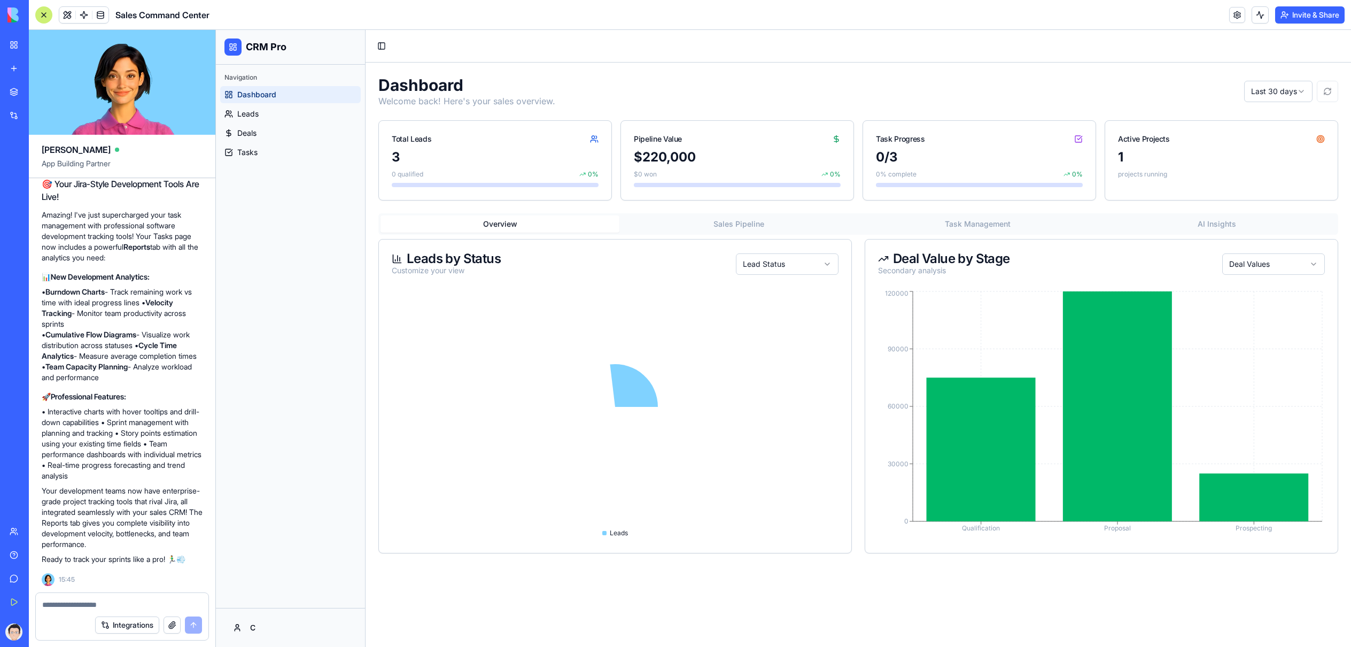
click at [123, 599] on textarea at bounding box center [122, 604] width 160 height 11
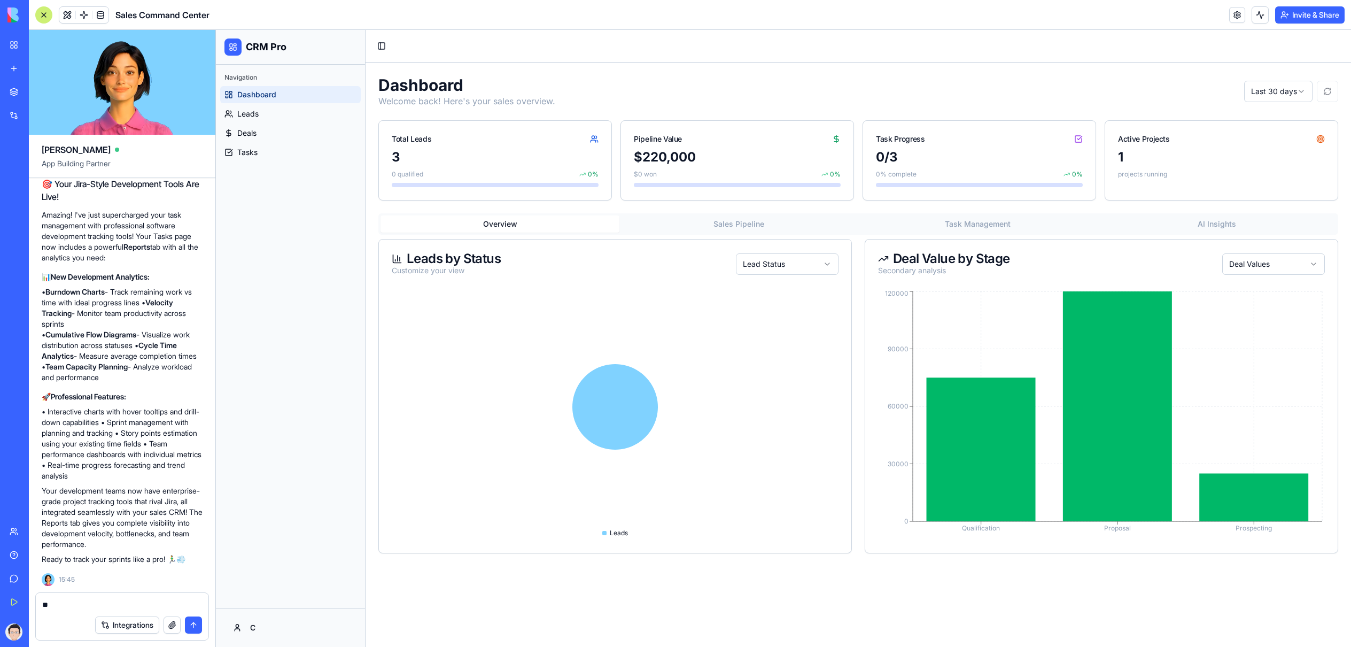
type textarea "*"
type textarea "********"
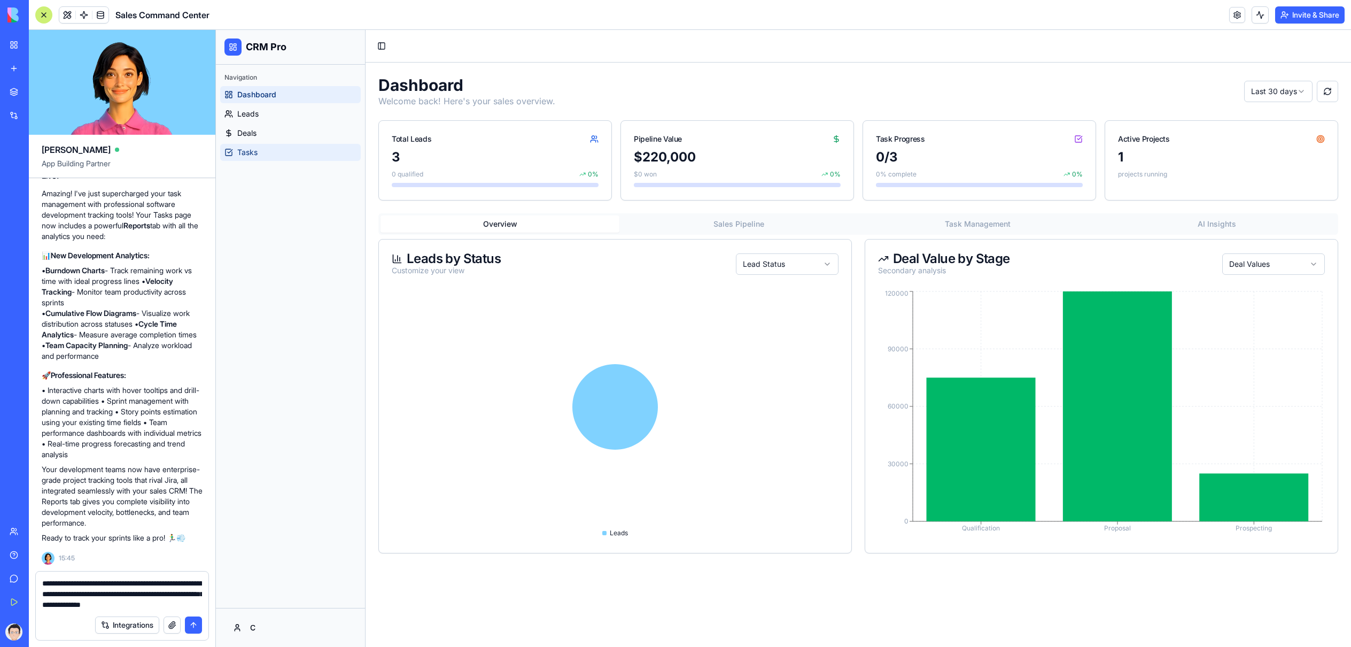
click at [274, 152] on link "Tasks" at bounding box center [290, 152] width 141 height 17
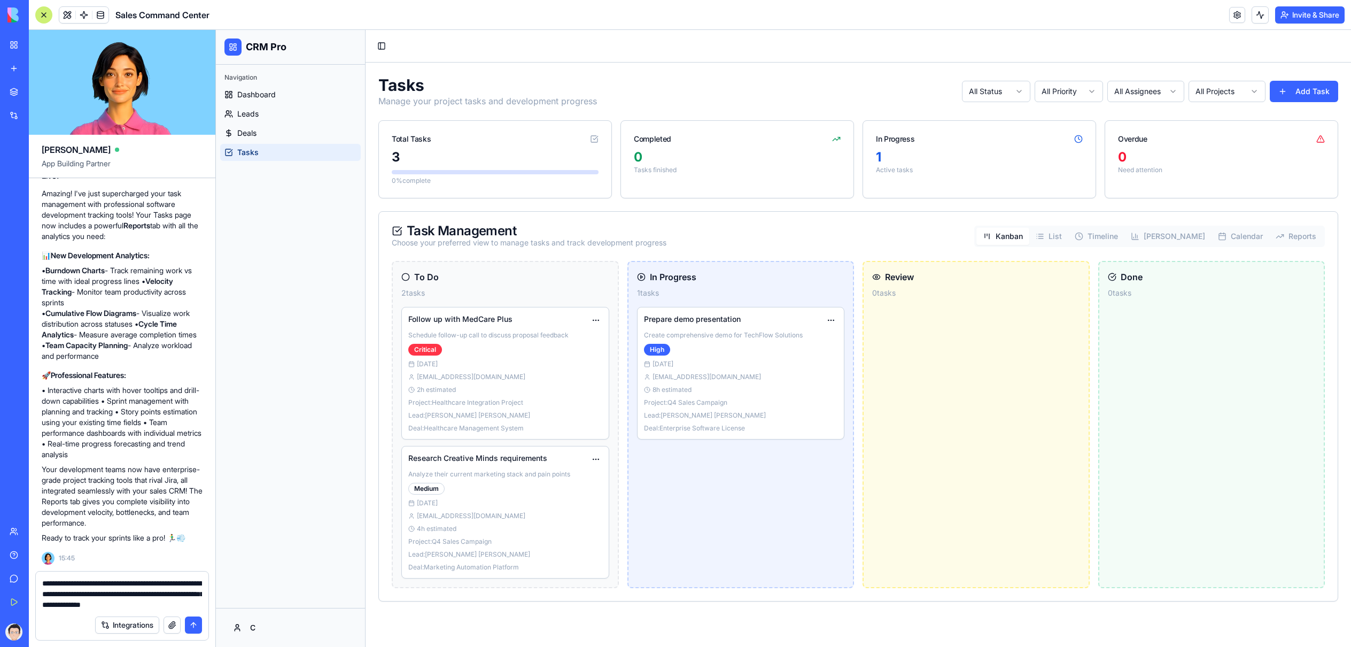
click at [143, 591] on textarea "**********" at bounding box center [122, 594] width 160 height 32
type textarea "**********"
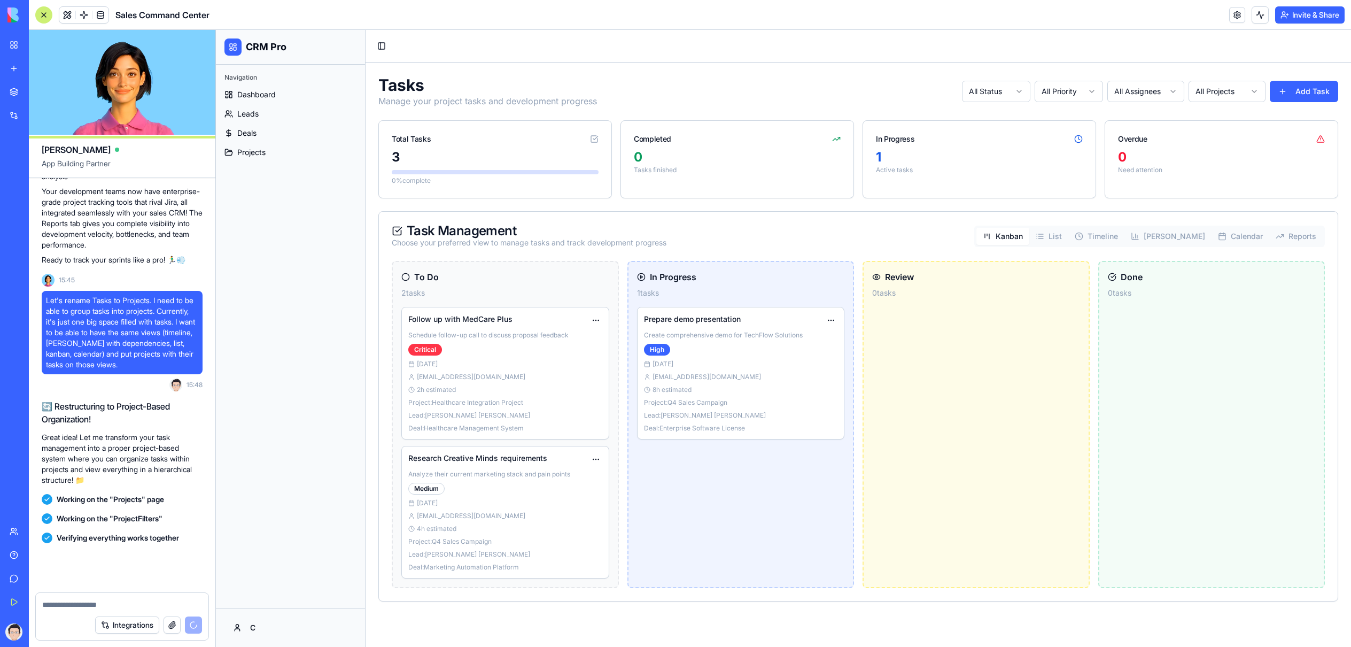
scroll to position [1827, 0]
